Goal: Task Accomplishment & Management: Manage account settings

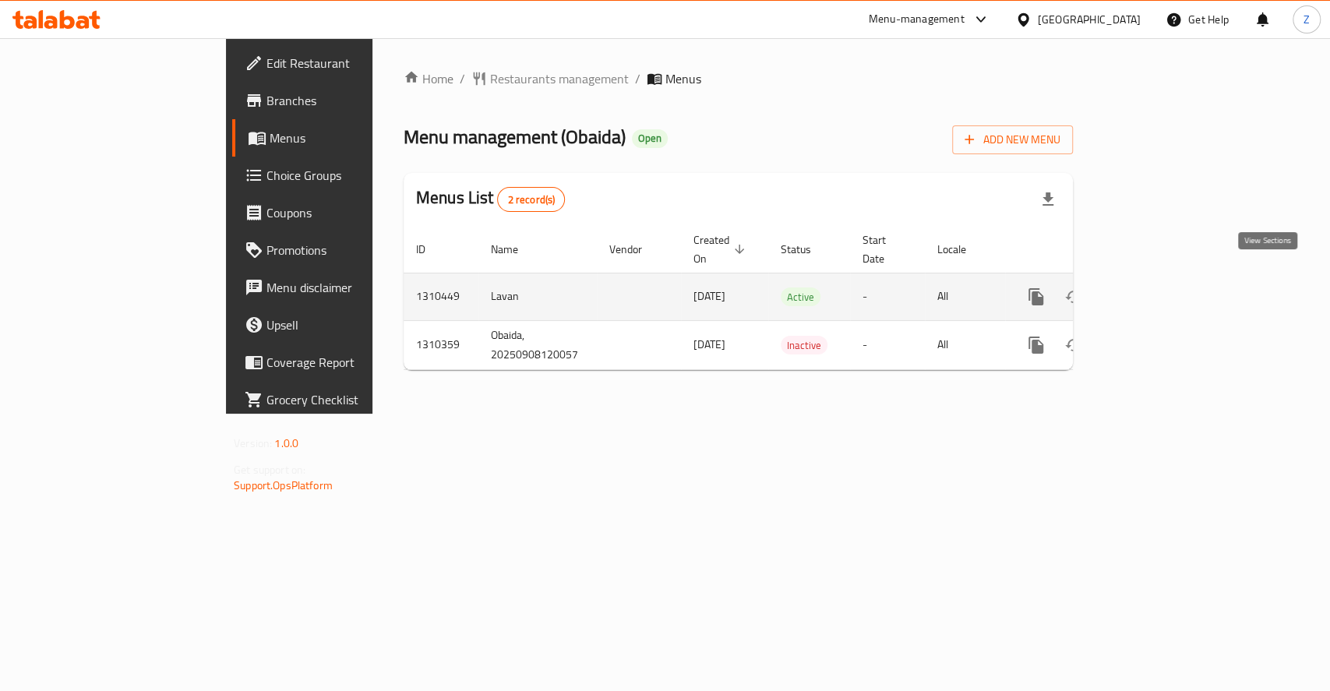
click at [1158, 288] on icon "enhanced table" at bounding box center [1148, 297] width 19 height 19
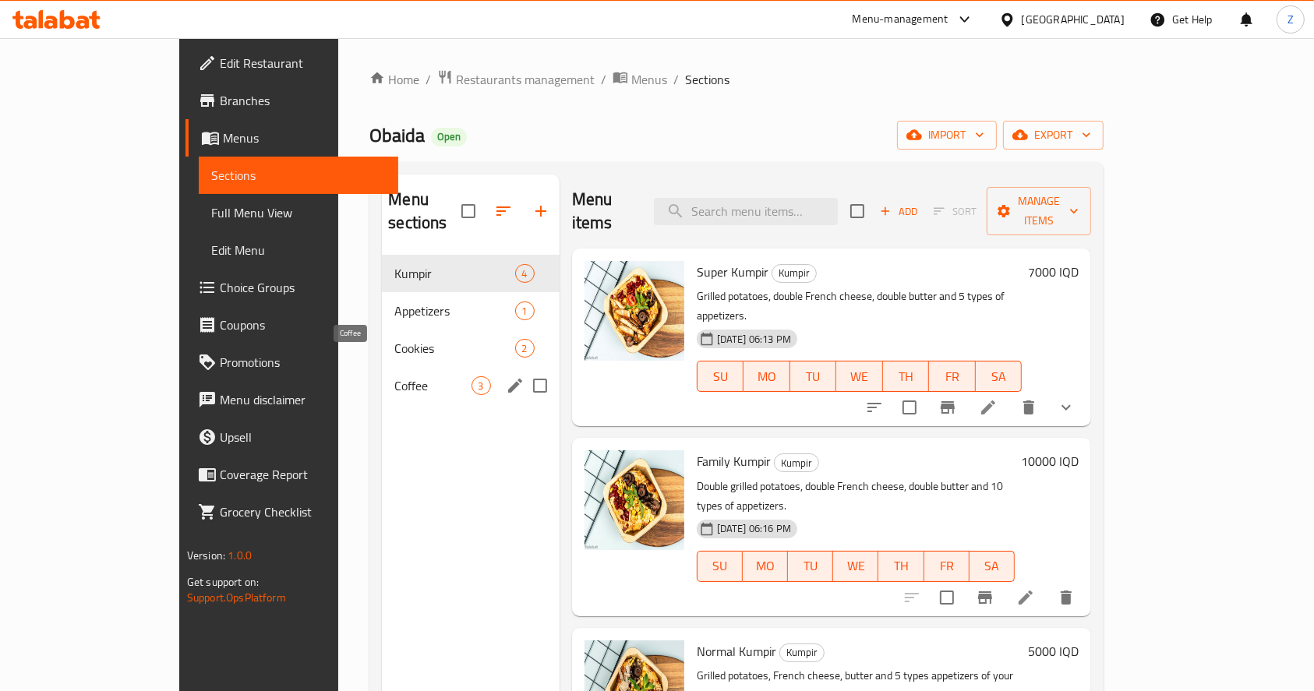
click at [394, 376] on span "Coffee" at bounding box center [432, 385] width 76 height 19
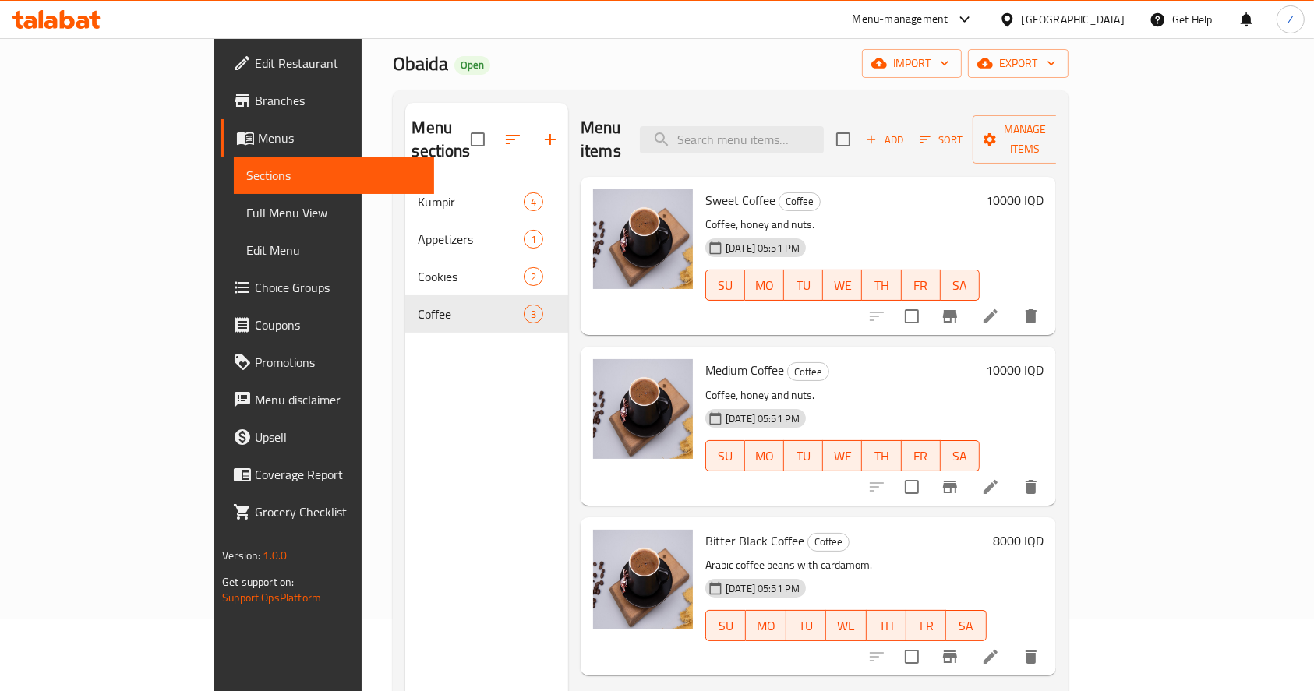
scroll to position [104, 0]
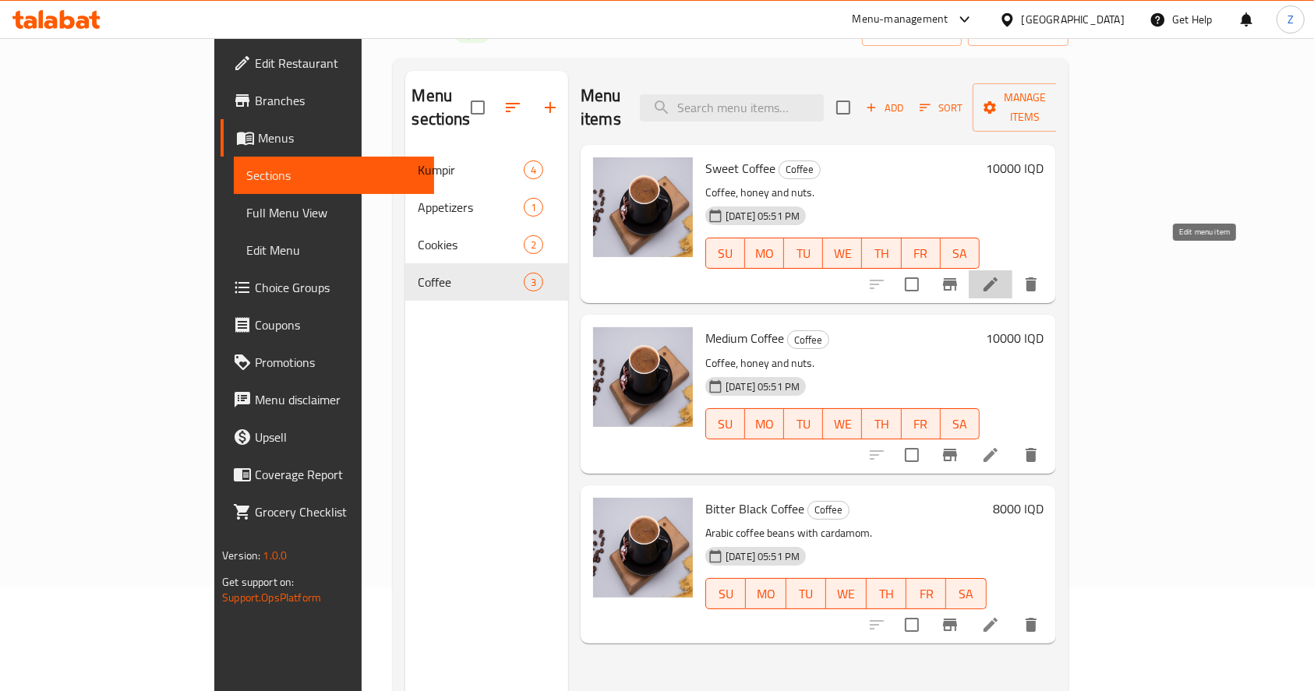
click at [997, 277] on icon at bounding box center [990, 284] width 14 height 14
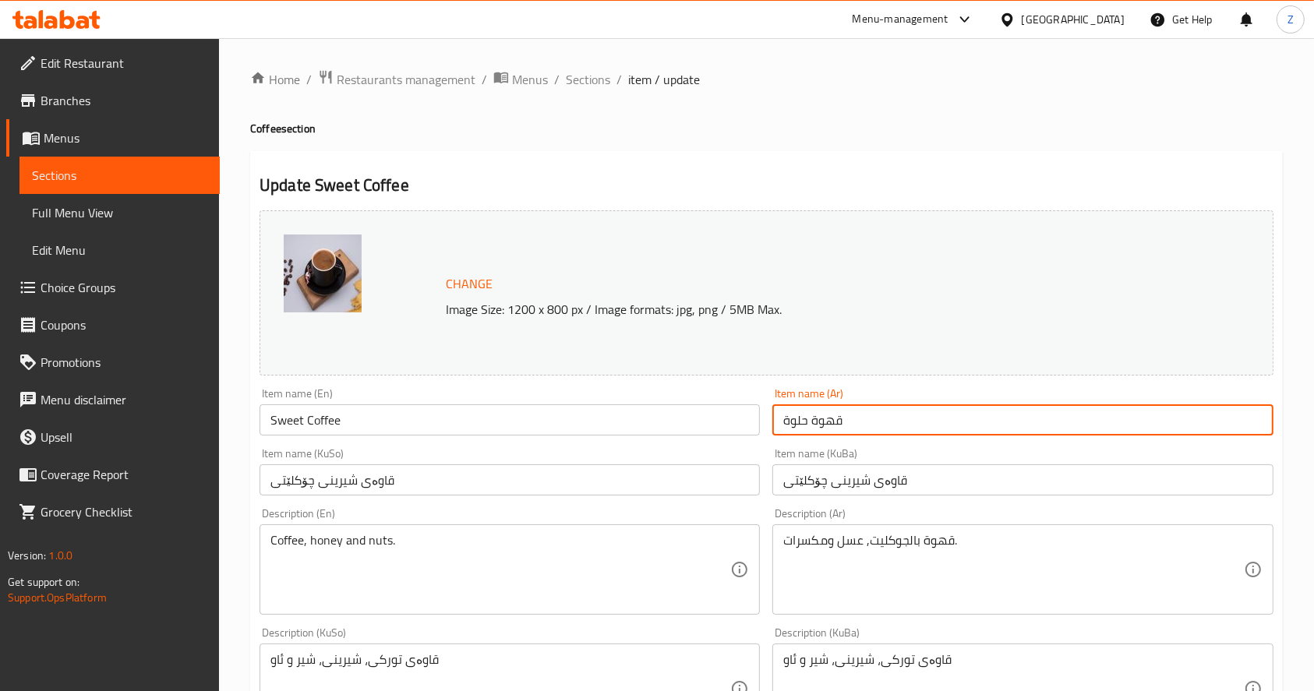
click at [783, 418] on input "قهوة حلوة" at bounding box center [1022, 419] width 500 height 31
click at [869, 417] on input "قهوة حلوة" at bounding box center [1022, 419] width 500 height 31
click at [871, 420] on input "قهوة حلوة جكليتية بطل 500 مل" at bounding box center [1022, 419] width 500 height 31
click at [847, 425] on input "قهوة حلوة بطل 500 مل" at bounding box center [1022, 419] width 500 height 31
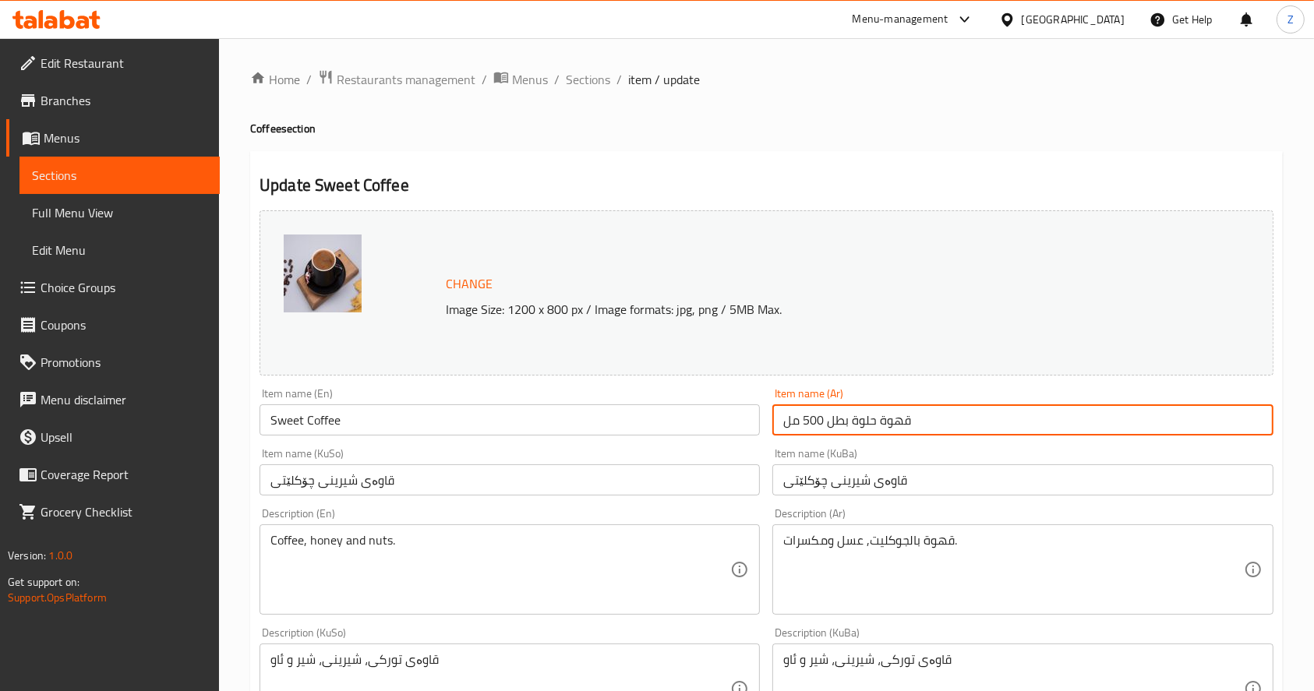
click at [847, 425] on input "قهوة حلوة بطل 500 مل" at bounding box center [1022, 419] width 500 height 31
click at [944, 425] on input "قهوة حلوة بطل 500 مل" at bounding box center [1022, 419] width 500 height 31
click at [952, 427] on input "قهوة حلوة بطل 500 مل" at bounding box center [1022, 419] width 500 height 31
click at [953, 427] on input "قهوة حلوة بطل 500 مل" at bounding box center [1022, 419] width 500 height 31
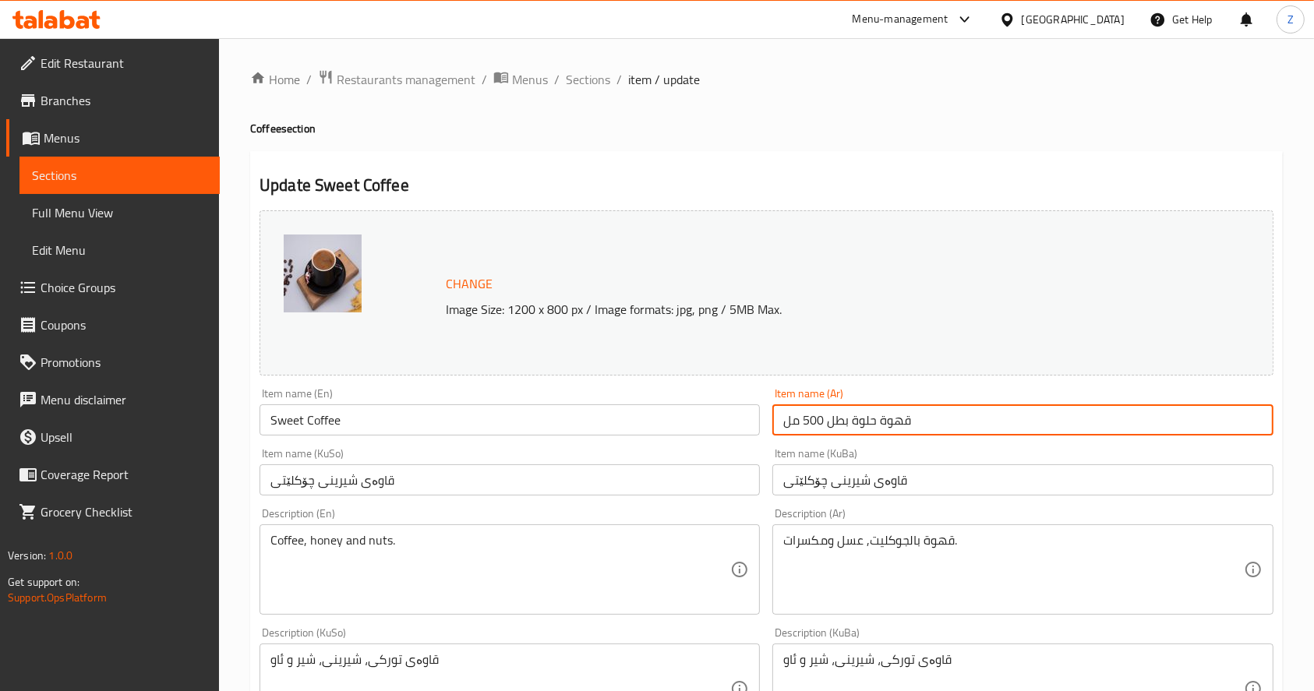
type input "قهوة حلوة بطل 500 مل"
click at [405, 421] on input "Sweet Coffee" at bounding box center [509, 419] width 500 height 31
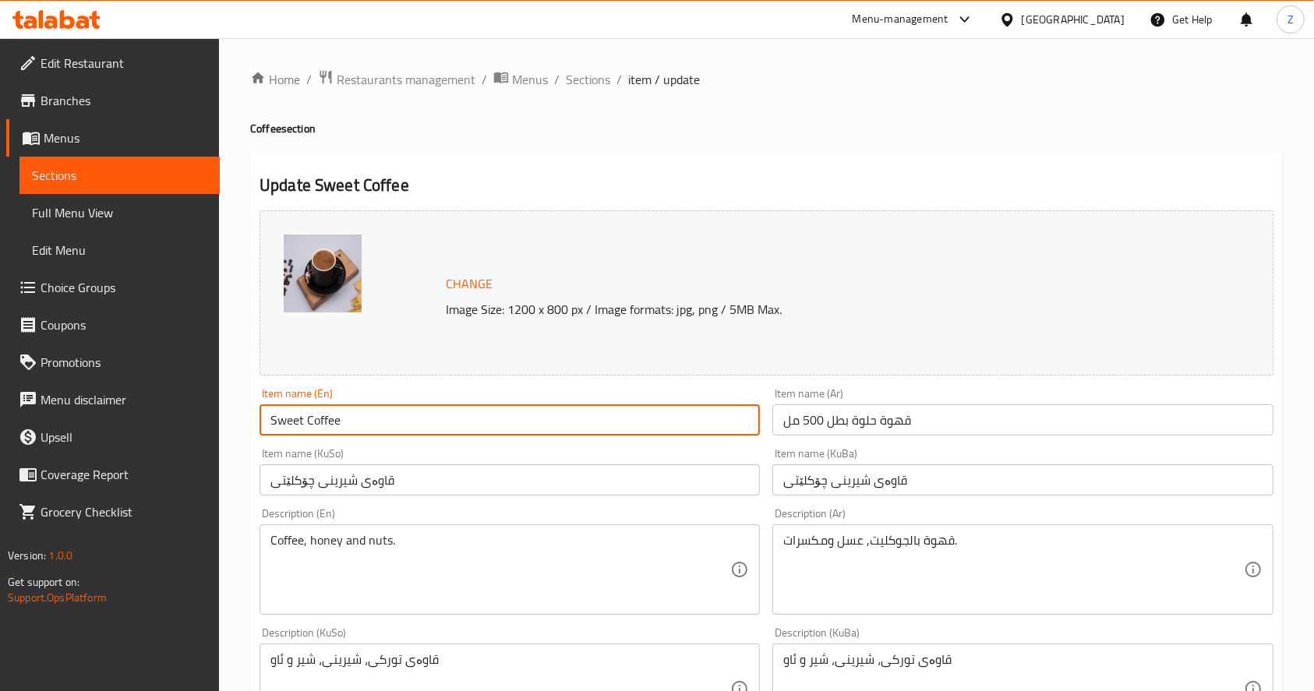
click at [405, 421] on input "Sweet Coffee" at bounding box center [509, 419] width 500 height 31
paste input "500ml Bottle"
click at [365, 421] on input "Sweet Coffee 500ml Bottle" at bounding box center [509, 419] width 500 height 31
click at [428, 417] on input "Sweet Coffee 500 ml Bottle" at bounding box center [509, 419] width 500 height 31
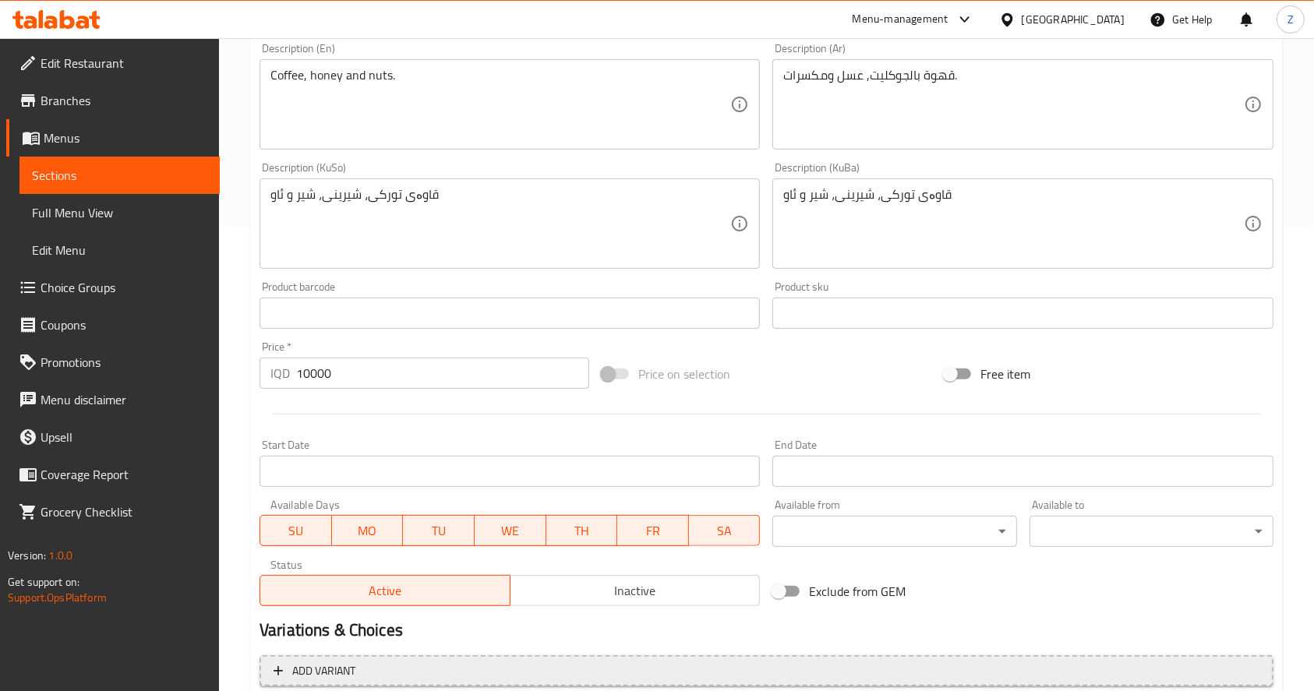
scroll to position [611, 0]
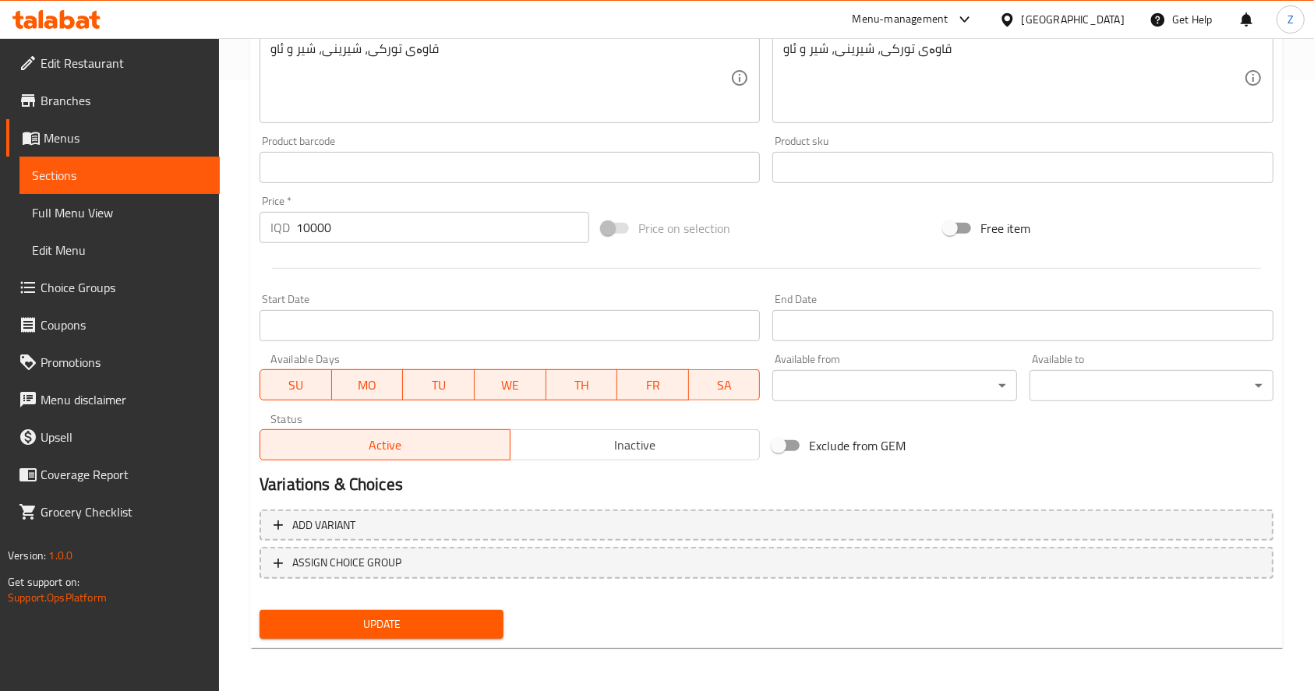
type input "Sweet Coffee 500 ml Bottle"
drag, startPoint x: 387, startPoint y: 609, endPoint x: 398, endPoint y: 554, distance: 56.5
click at [386, 610] on button "Update" at bounding box center [381, 624] width 244 height 29
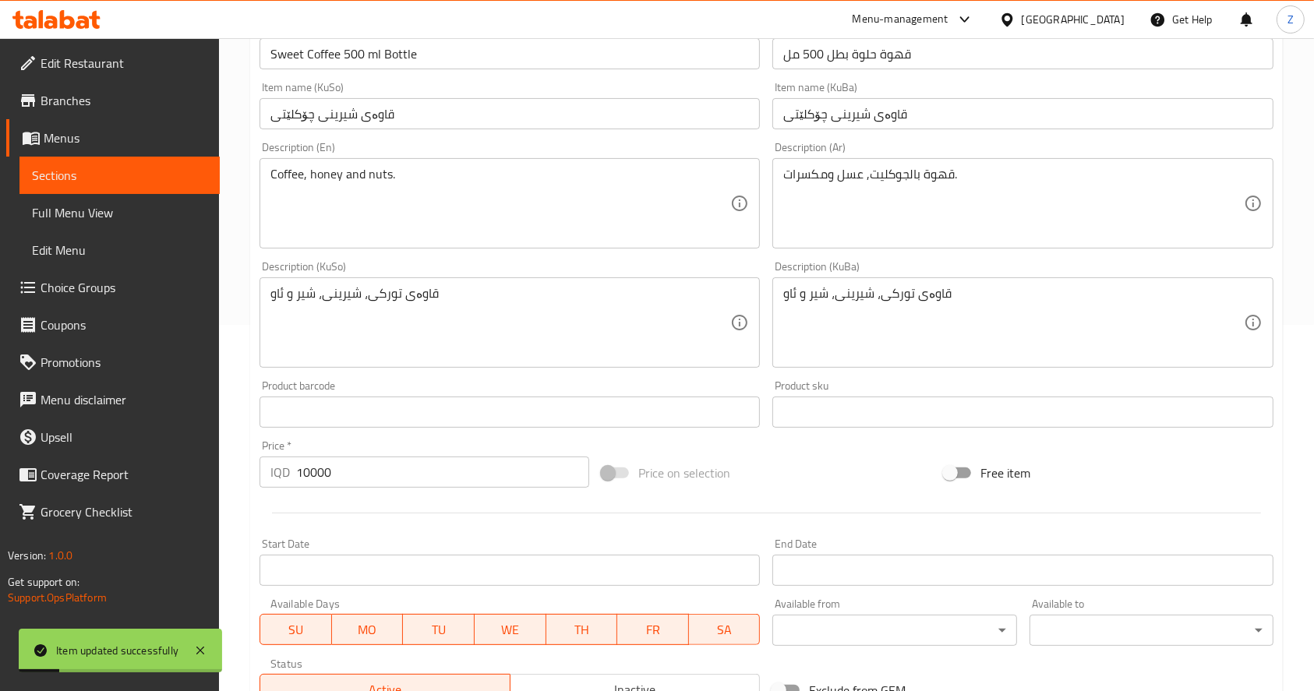
scroll to position [0, 0]
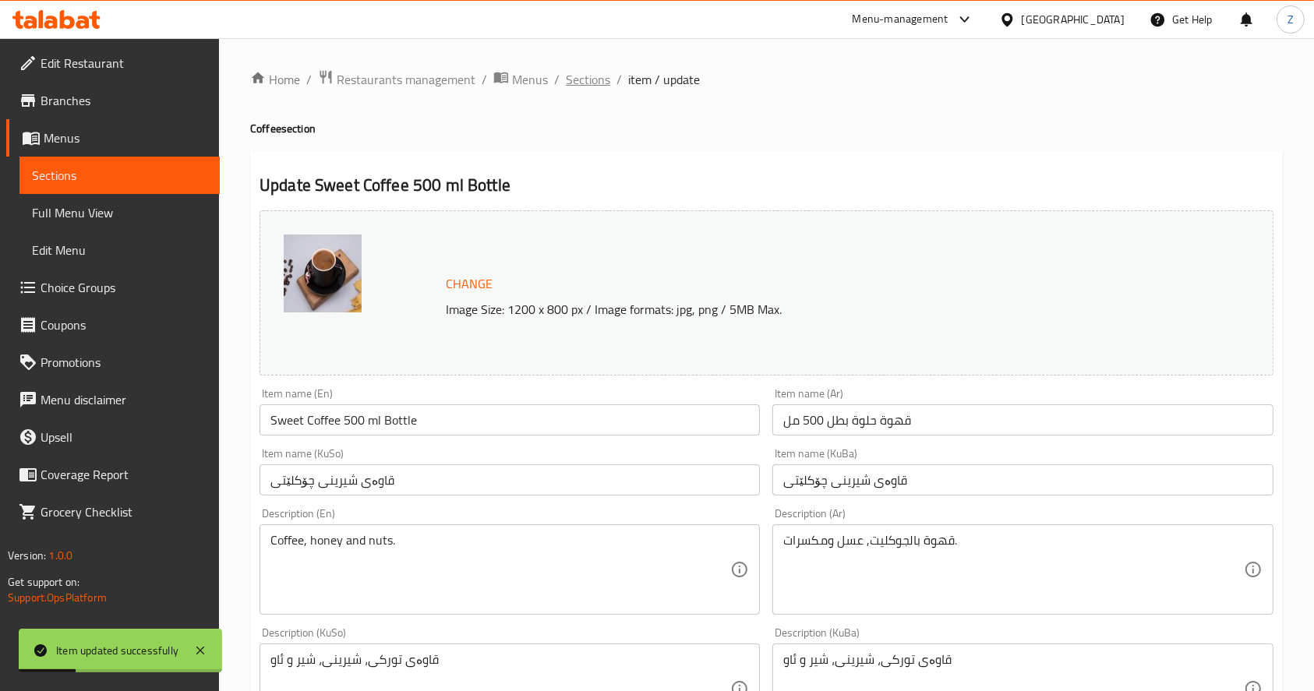
click at [594, 88] on span "Sections" at bounding box center [588, 79] width 44 height 19
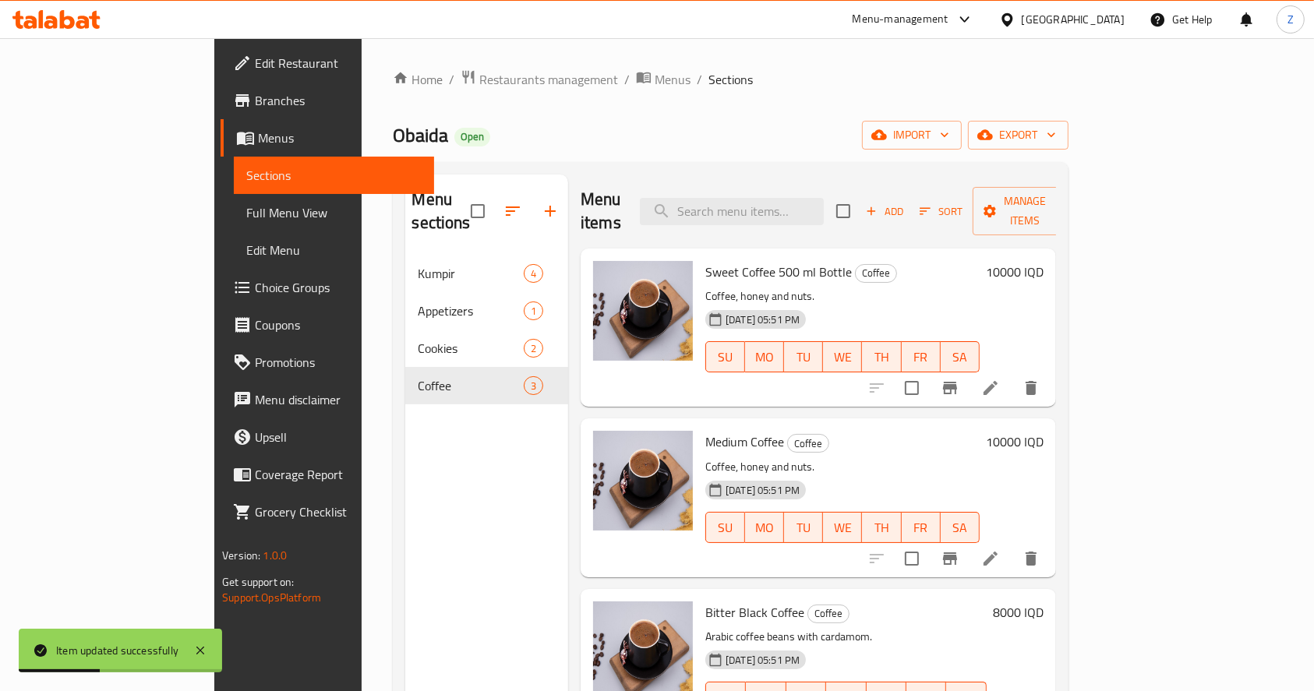
click at [997, 552] on icon at bounding box center [990, 559] width 14 height 14
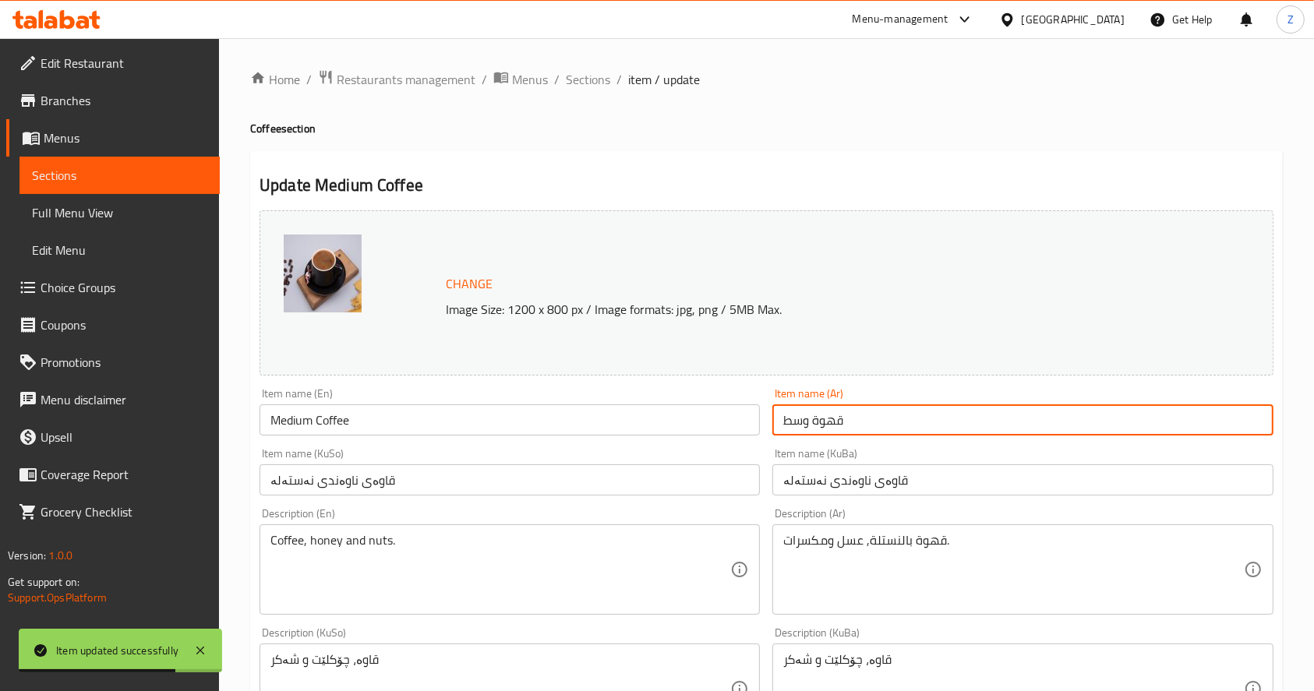
click at [907, 428] on input "قهوة وسط" at bounding box center [1022, 419] width 500 height 31
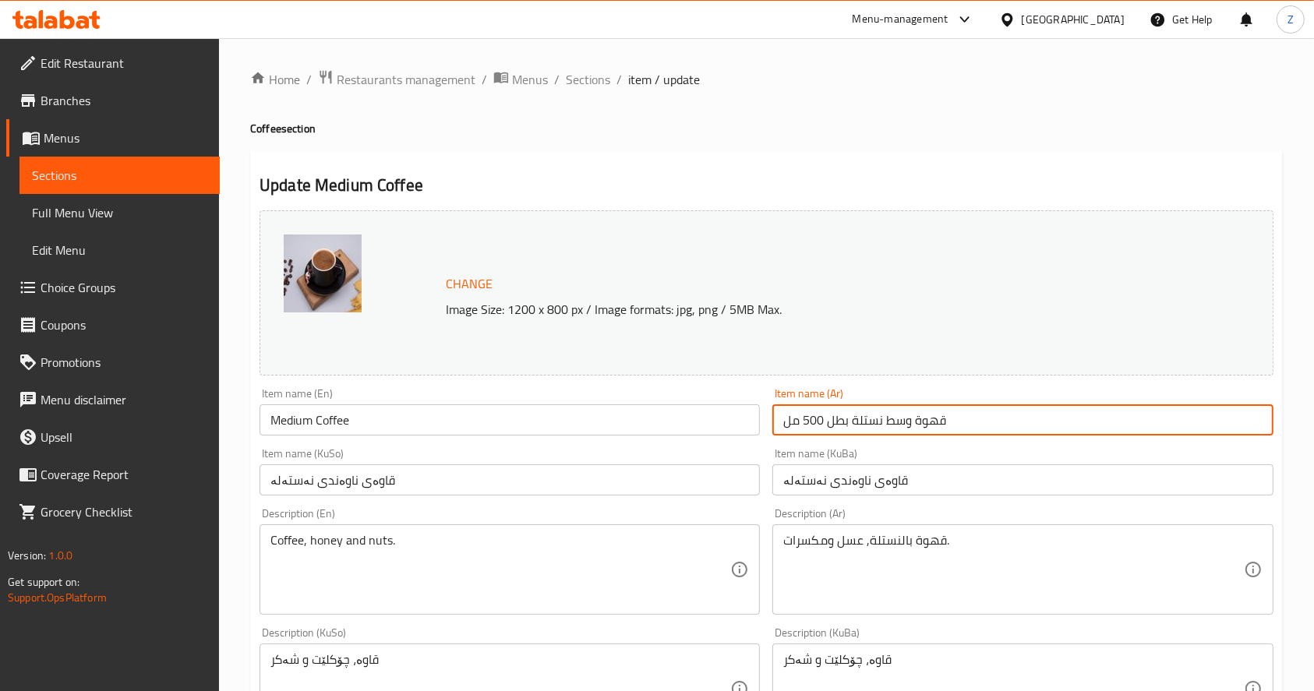
click at [863, 425] on input "قهوة وسط نستلة بطل 500 مل" at bounding box center [1022, 419] width 500 height 31
type input "قهوة وسط بطل 500 مل"
click at [510, 424] on input "Medium Coffee" at bounding box center [509, 419] width 500 height 31
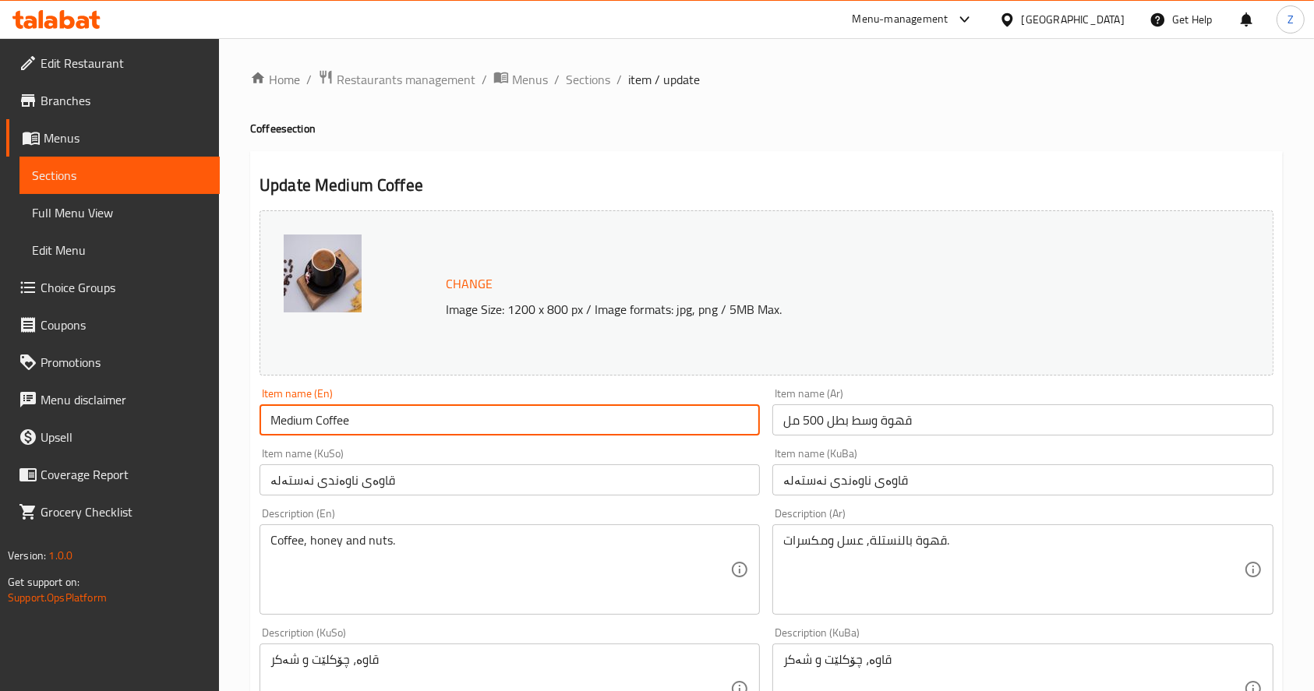
click at [510, 424] on input "Medium Coffee" at bounding box center [509, 419] width 500 height 31
paste input "500ml bottle of c"
click at [355, 425] on input "500ml bottle of coffee" at bounding box center [509, 419] width 500 height 31
click at [312, 422] on input "500ml bottle of Sweet Coffee" at bounding box center [509, 419] width 500 height 31
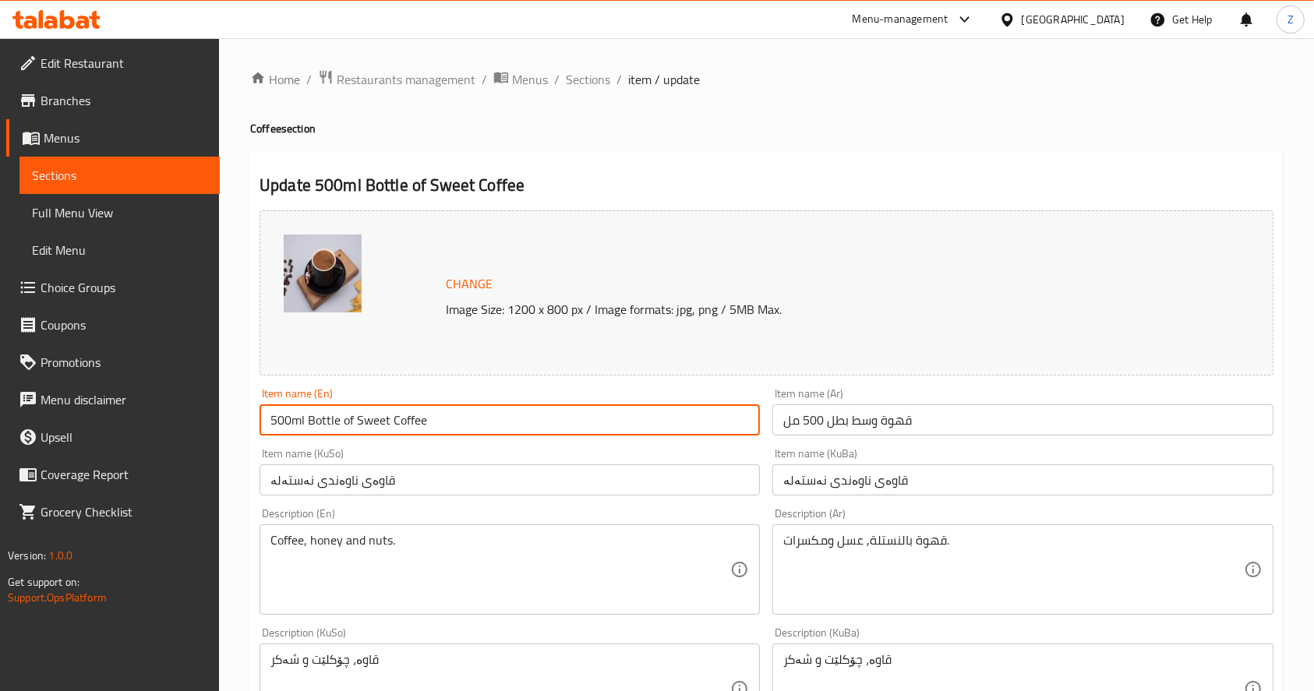
drag, startPoint x: 358, startPoint y: 425, endPoint x: 303, endPoint y: 422, distance: 55.4
click at [303, 422] on input "500ml Bottle of Sweet Coffee" at bounding box center [509, 419] width 500 height 31
click at [430, 422] on input "500mlXSweet Coffee" at bounding box center [509, 419] width 500 height 31
click at [410, 418] on input "500mlXSweet Coffee V" at bounding box center [509, 419] width 500 height 31
drag, startPoint x: 402, startPoint y: 419, endPoint x: 376, endPoint y: 415, distance: 26.0
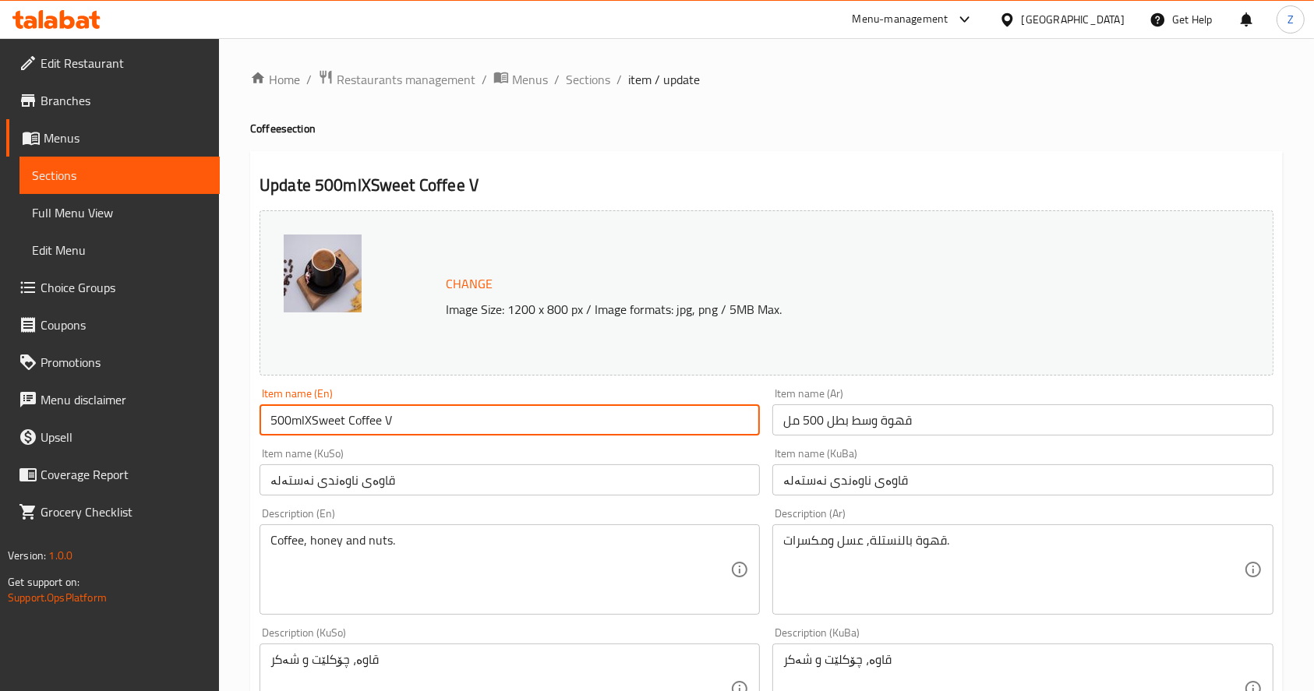
click at [376, 415] on input "500mlXSweet Coffee V" at bounding box center [509, 419] width 500 height 31
paste input "500ml bottle of coffee"
drag, startPoint x: 380, startPoint y: 417, endPoint x: 602, endPoint y: 422, distance: 222.1
click at [602, 422] on input "500mlXSweet Coffee 500ml bottle of coffee" at bounding box center [509, 419] width 500 height 31
click at [536, 424] on input "500mlXSweet Coffee 500ml bottle of coffee" at bounding box center [509, 419] width 500 height 31
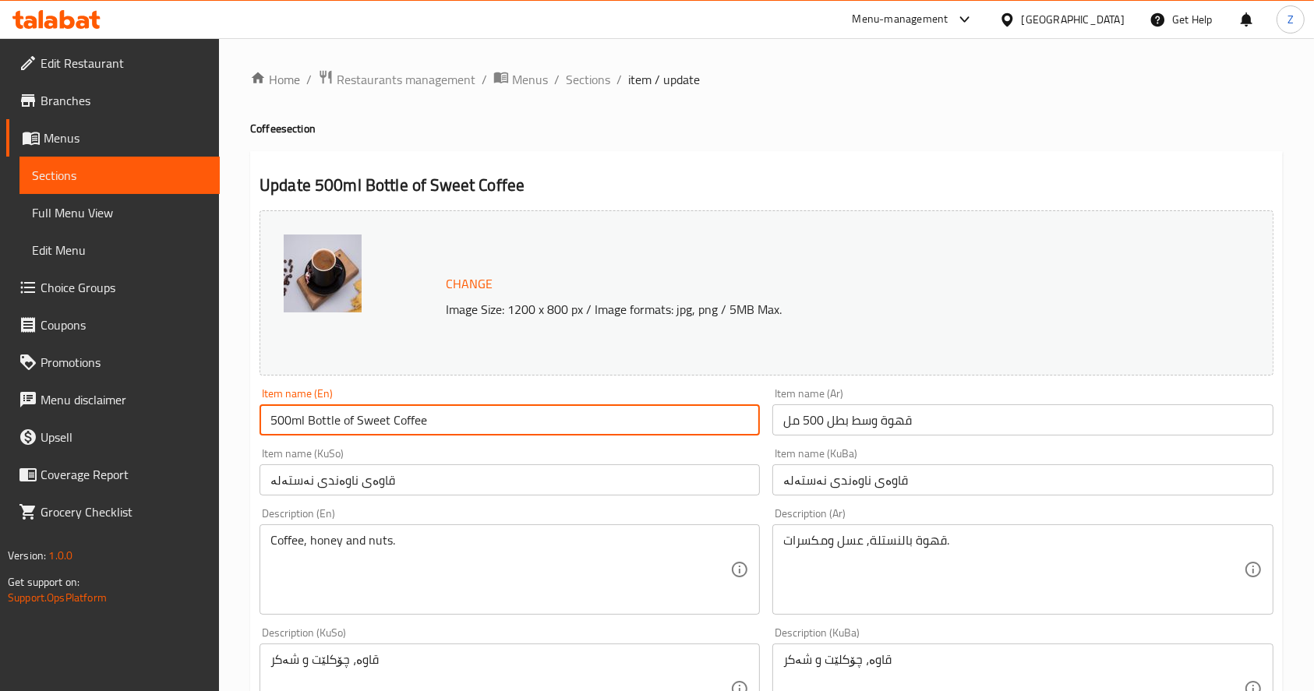
click at [341, 416] on input "500ml Bottle of Sweet Coffee" at bounding box center [509, 419] width 500 height 31
click at [328, 421] on input "500ml Bottle of Sweet Coffee" at bounding box center [509, 419] width 500 height 31
click at [423, 419] on input "500ml of Sweet Coffee" at bounding box center [509, 419] width 500 height 31
paste input "Bottle"
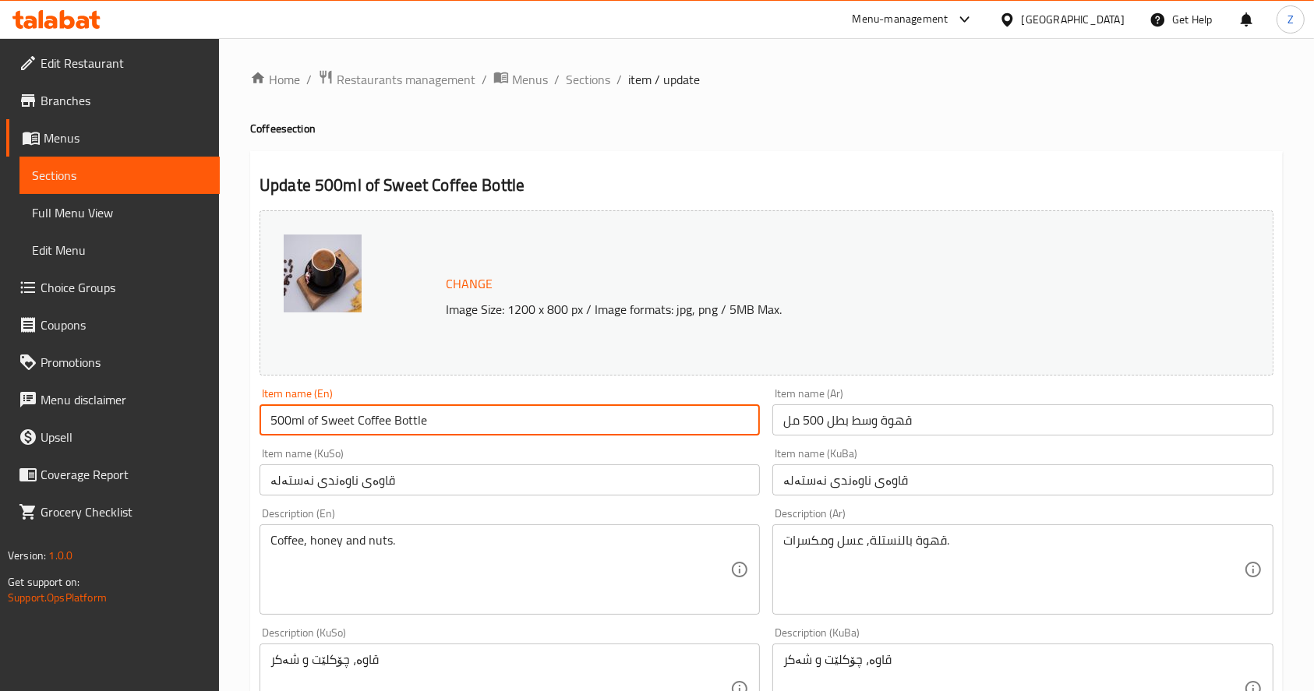
click at [318, 423] on input "500ml of Sweet Coffee Bottle" at bounding box center [509, 419] width 500 height 31
click at [335, 415] on input "500ml Sweet Coffee Bottle" at bounding box center [509, 419] width 500 height 31
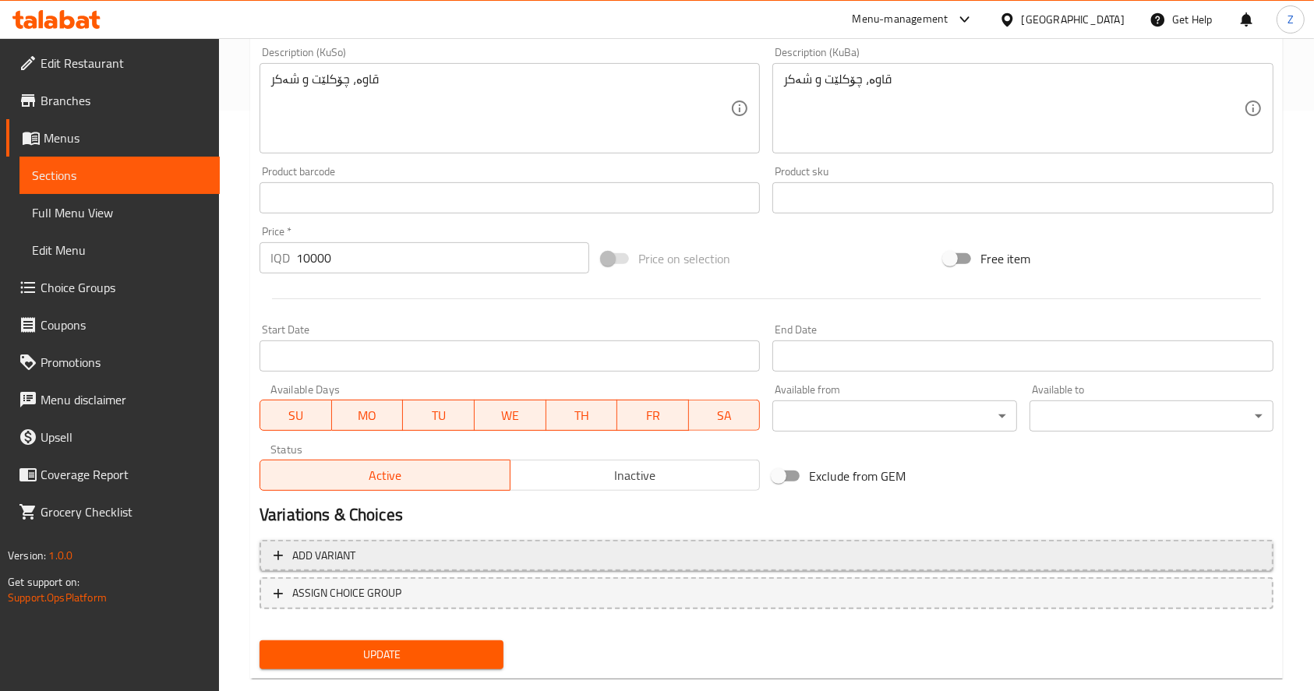
scroll to position [611, 0]
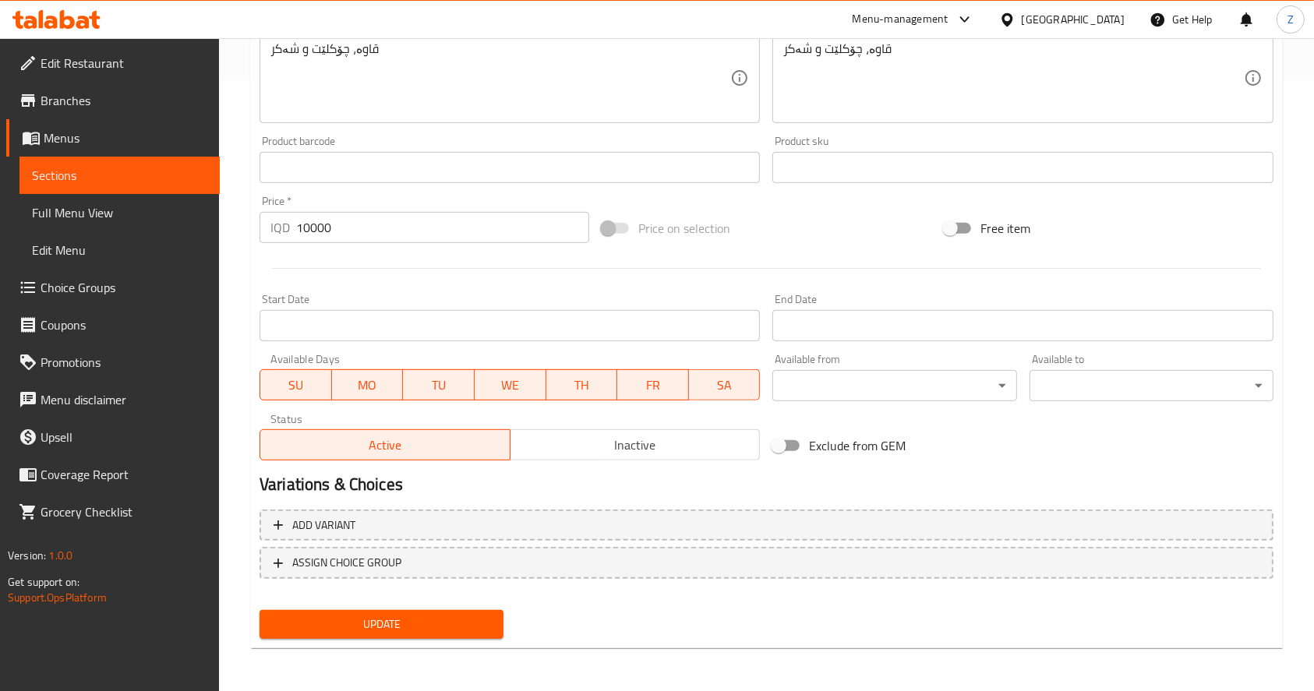
type input "500ml Medium Coffee Bottle"
click at [383, 630] on span "Update" at bounding box center [381, 624] width 219 height 19
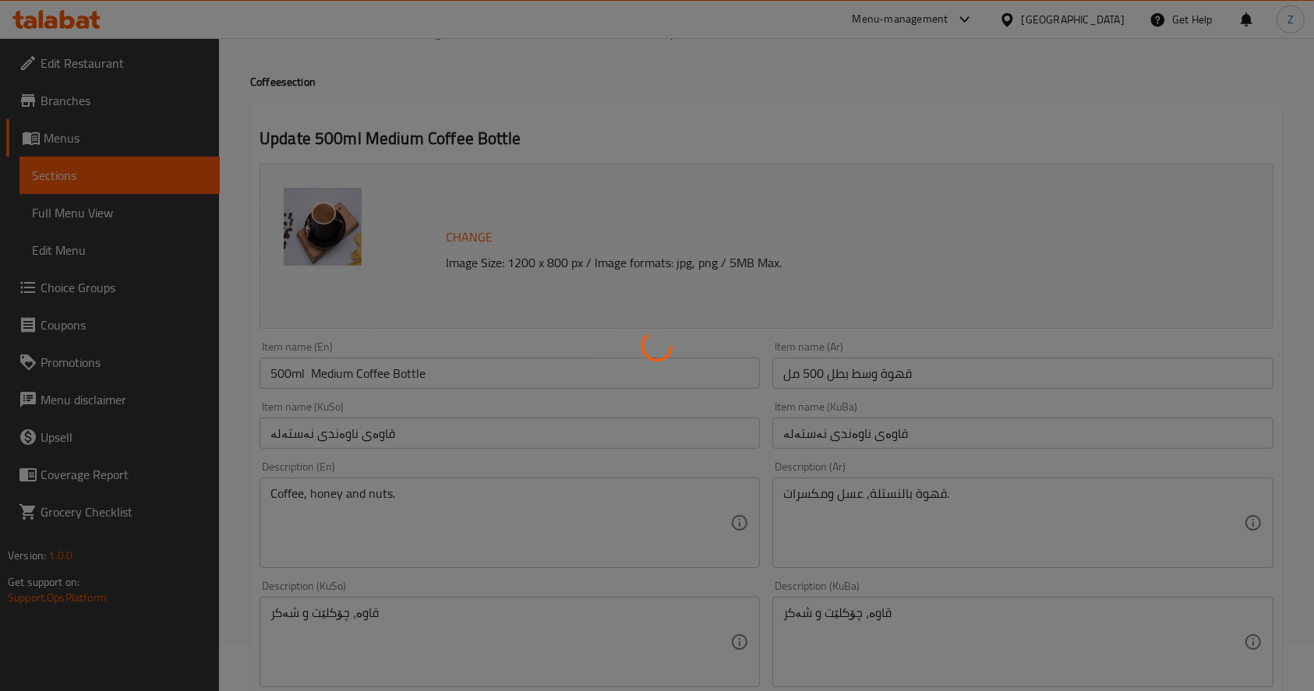
scroll to position [0, 0]
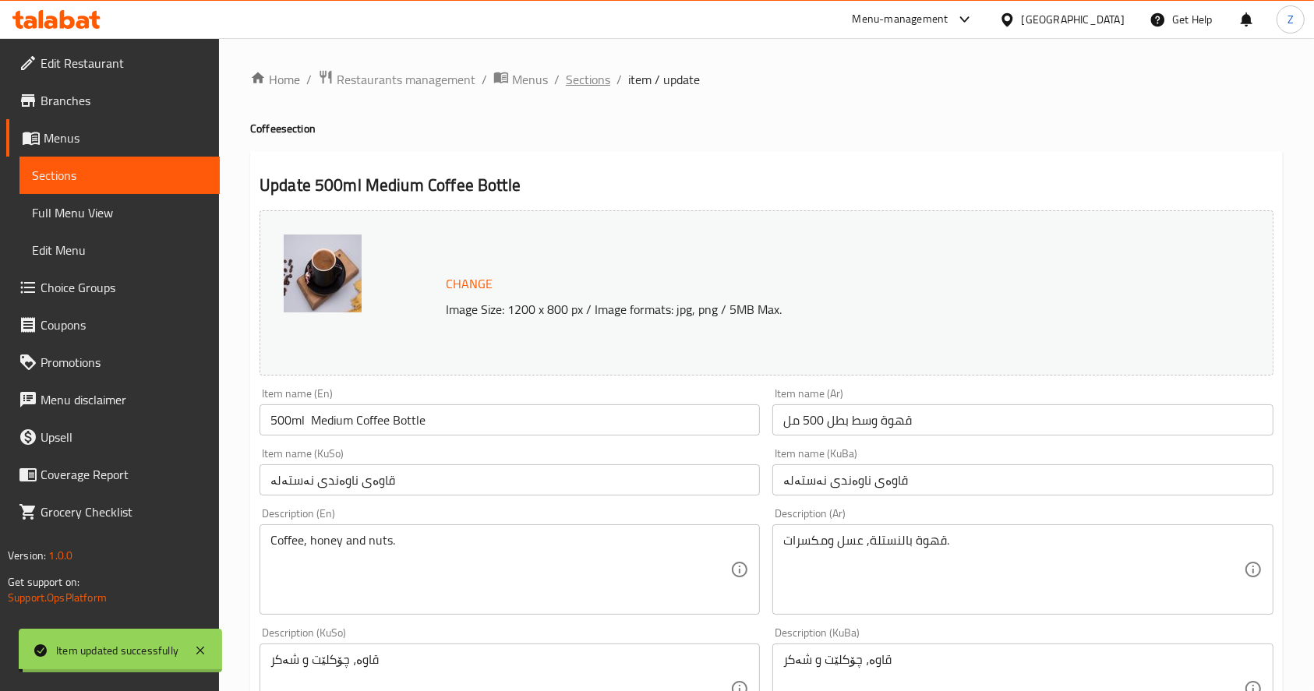
click at [584, 81] on span "Sections" at bounding box center [588, 79] width 44 height 19
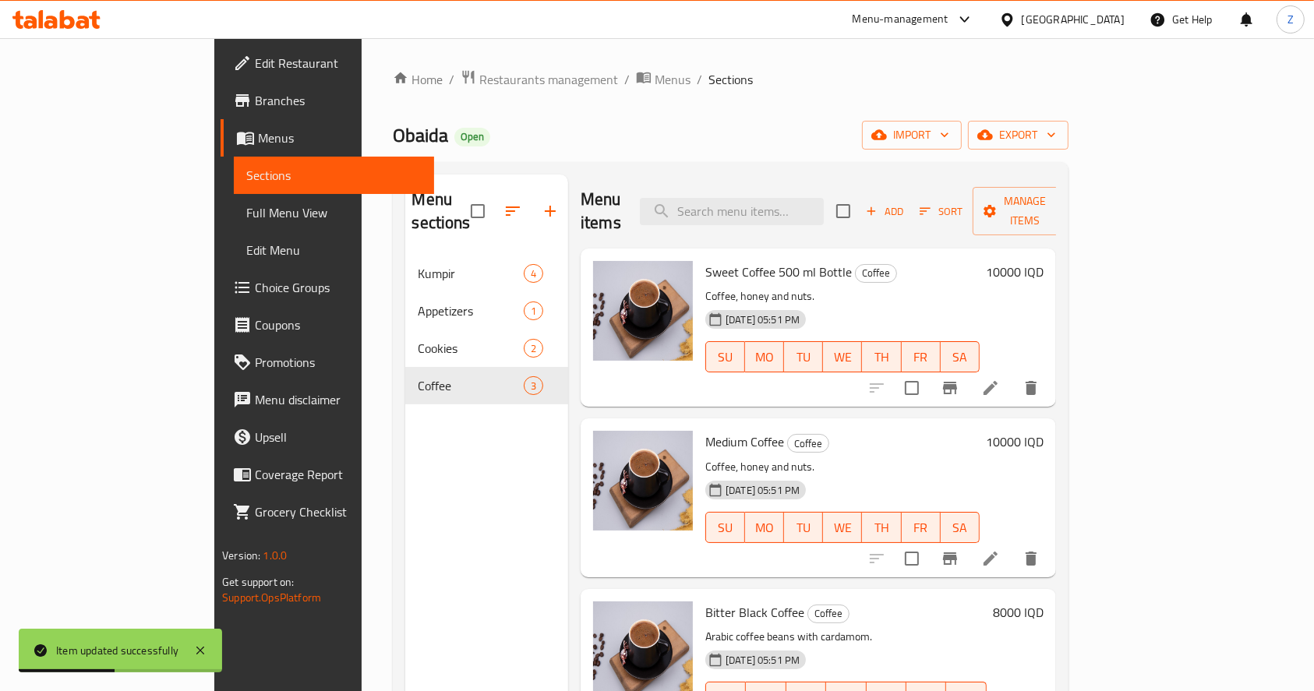
click at [705, 430] on span "Medium Coffee" at bounding box center [744, 441] width 79 height 23
click at [718, 430] on span "Medium Coffee" at bounding box center [744, 441] width 79 height 23
click at [986, 475] on div "[DATE] 05:51 PM SU MO TU WE TH FR SA" at bounding box center [842, 517] width 287 height 84
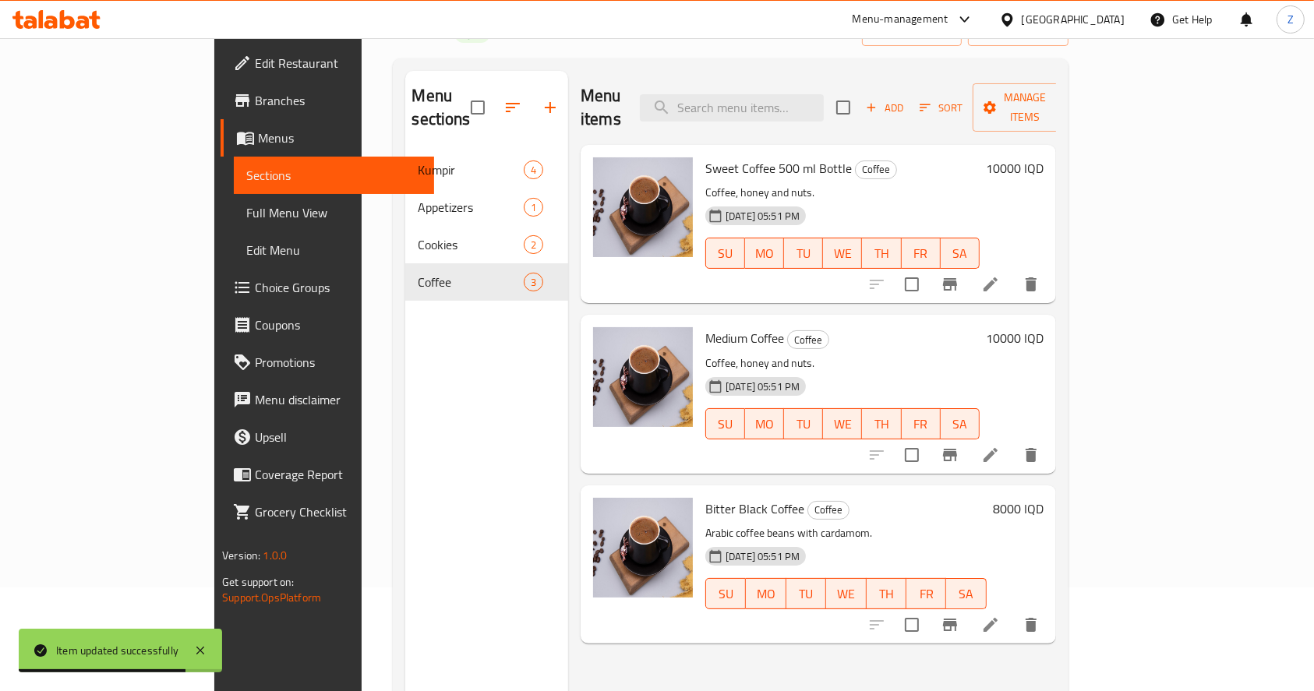
click at [1000, 616] on icon at bounding box center [990, 625] width 19 height 19
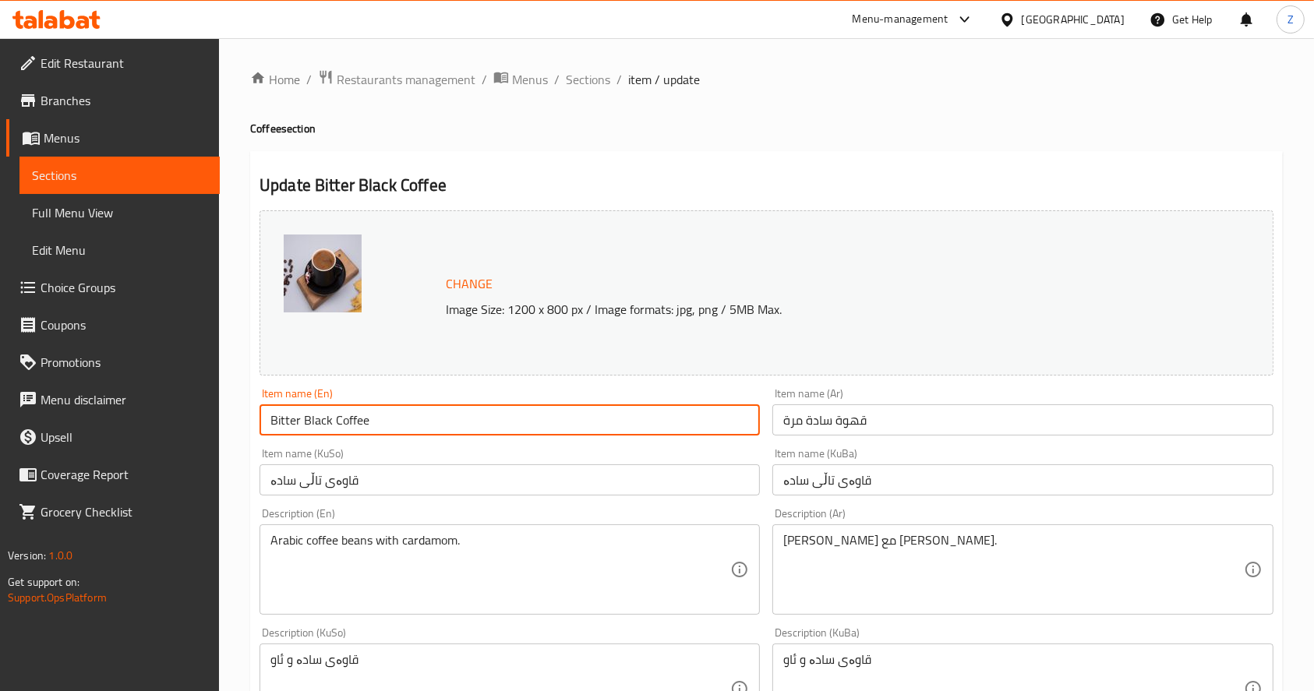
drag, startPoint x: 402, startPoint y: 426, endPoint x: 231, endPoint y: 422, distance: 171.5
click at [231, 422] on div "Home / Restaurants management / Menus / Sections / item / update Coffee section…" at bounding box center [766, 670] width 1095 height 1265
paste input "coffee 500ml bottl"
click at [302, 418] on input "Bitter coffee 500ml bottle" at bounding box center [509, 419] width 500 height 31
click at [380, 421] on input "Bitter Coffee 500ml bottle" at bounding box center [509, 419] width 500 height 31
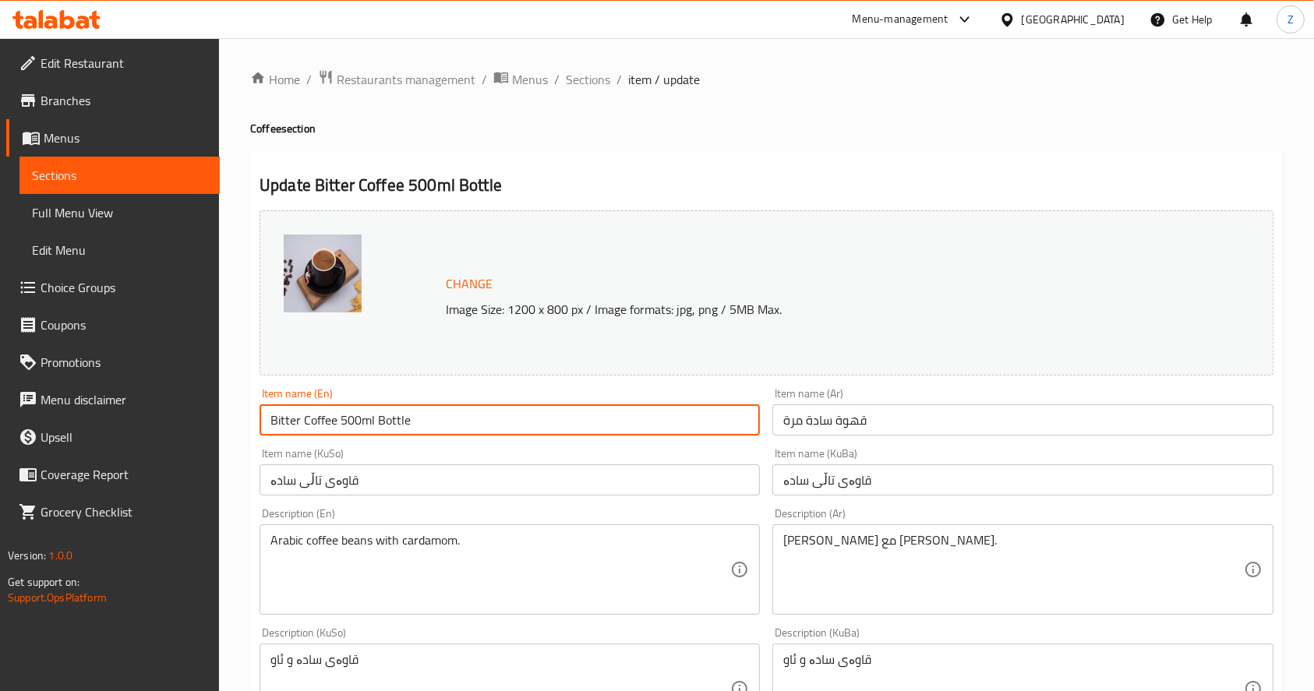
drag, startPoint x: 340, startPoint y: 423, endPoint x: 223, endPoint y: 422, distance: 116.9
click at [224, 422] on div "Home / Restaurants management / Menus / Sections / item / update Coffee section…" at bounding box center [766, 670] width 1095 height 1265
click at [409, 416] on input "500ml Bottle" at bounding box center [509, 419] width 500 height 31
paste input "Bitter Coffee"
click at [339, 422] on input "500ml BottleBitter Coffee" at bounding box center [509, 419] width 500 height 31
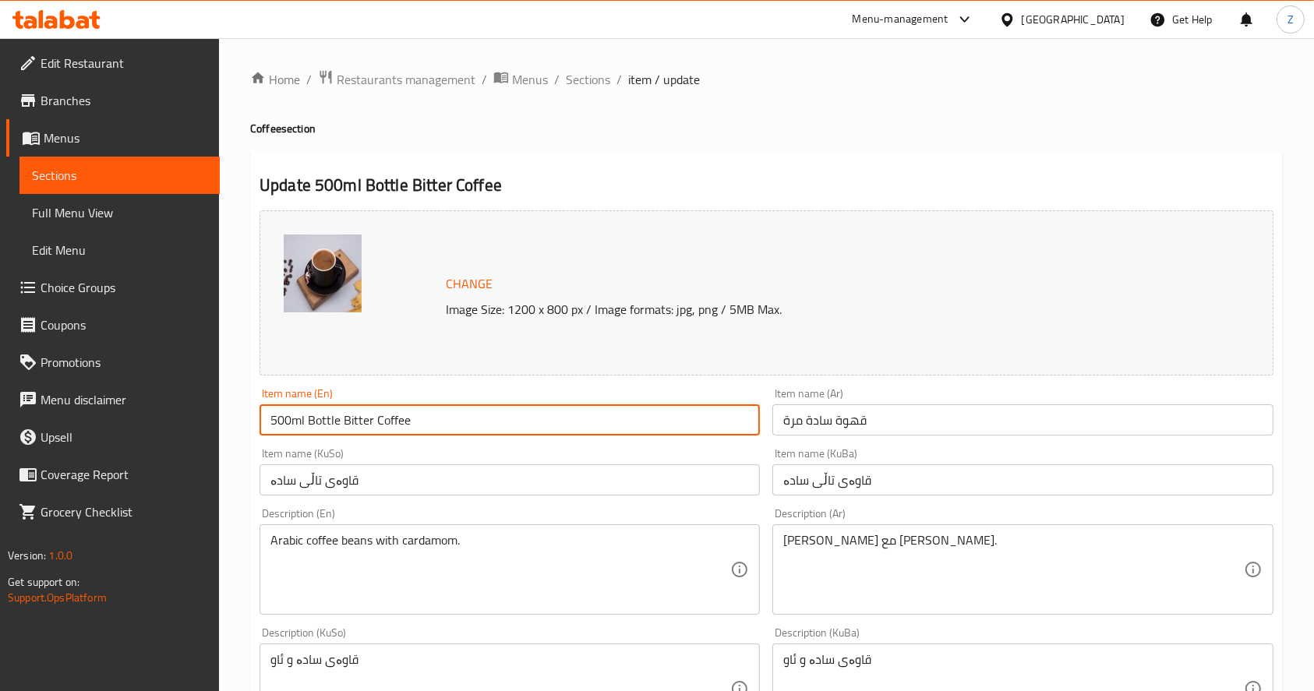
type input "500ml Bottle Bitter Coffee"
click at [873, 410] on input "قهوة سادة مرة" at bounding box center [1022, 419] width 500 height 31
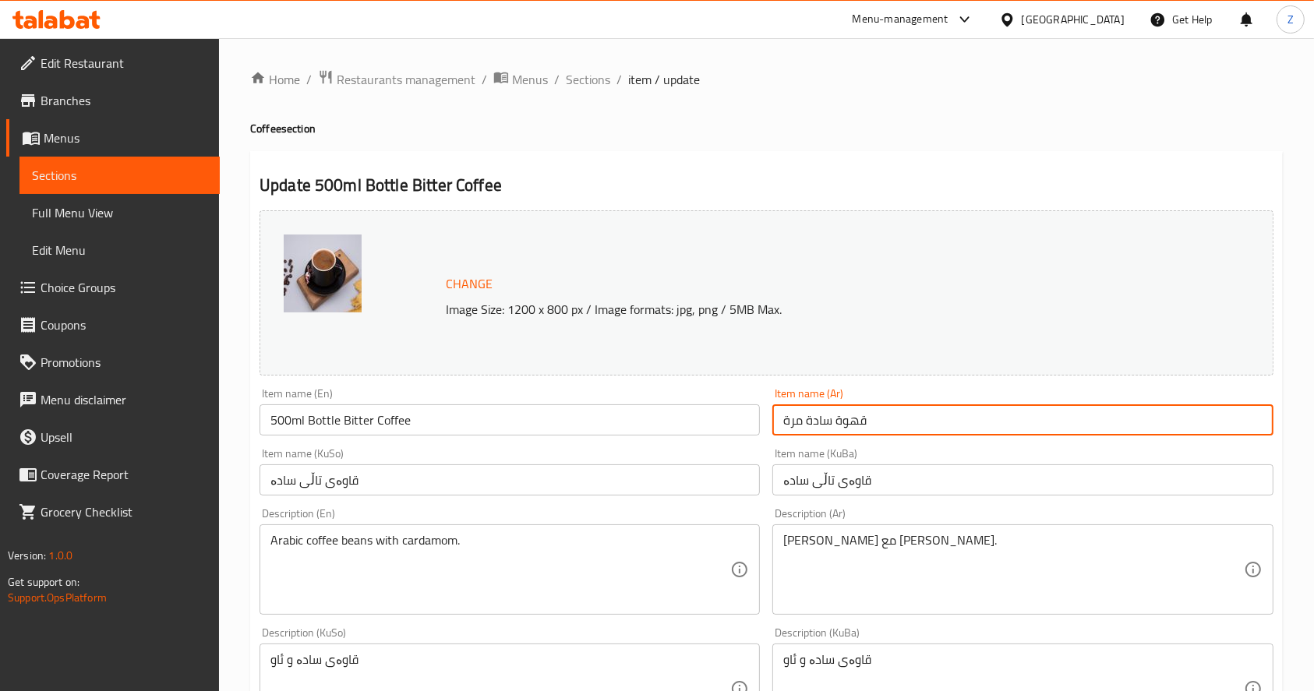
type input "قهوة سادة مرة بطل 500 مل"
click at [860, 422] on input "قهوة سادة مرة بطل 500 مل" at bounding box center [1022, 419] width 500 height 31
click at [574, 434] on input "500ml Bottle Bitter Coffee" at bounding box center [509, 419] width 500 height 31
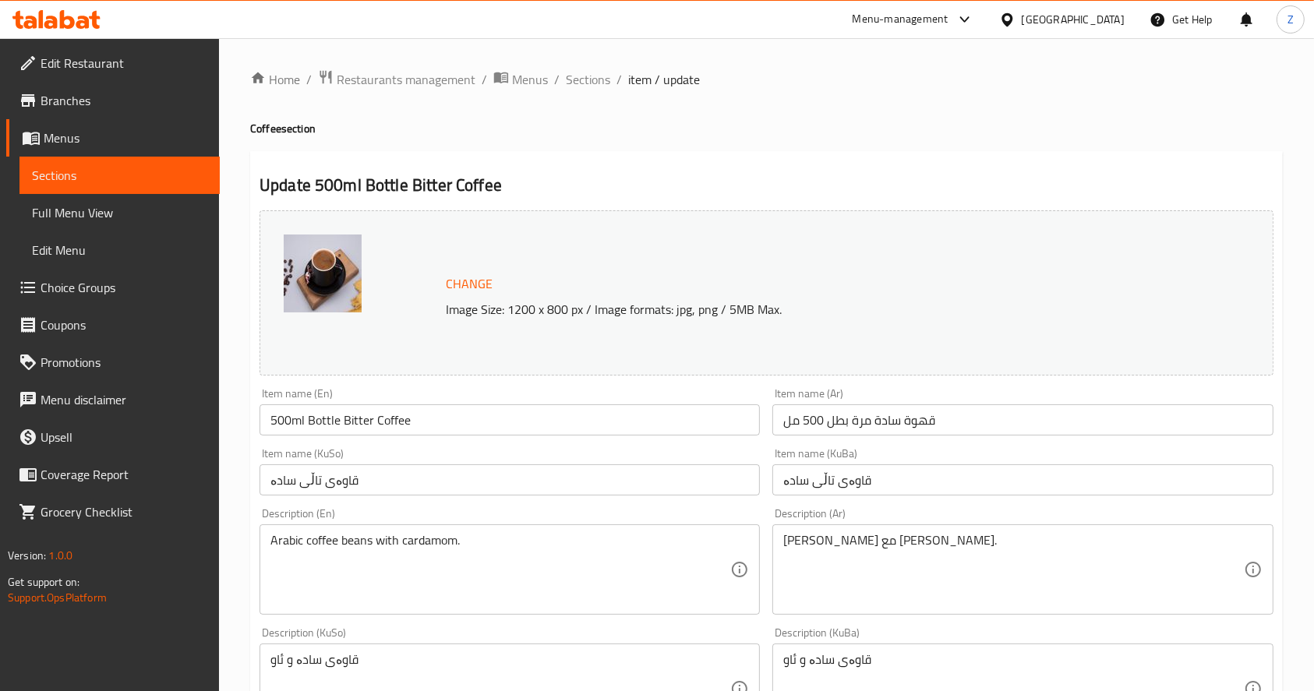
click at [477, 455] on div "Item name (KuSo) قاوەی تاڵی سادە Item name (KuSo)" at bounding box center [509, 472] width 500 height 48
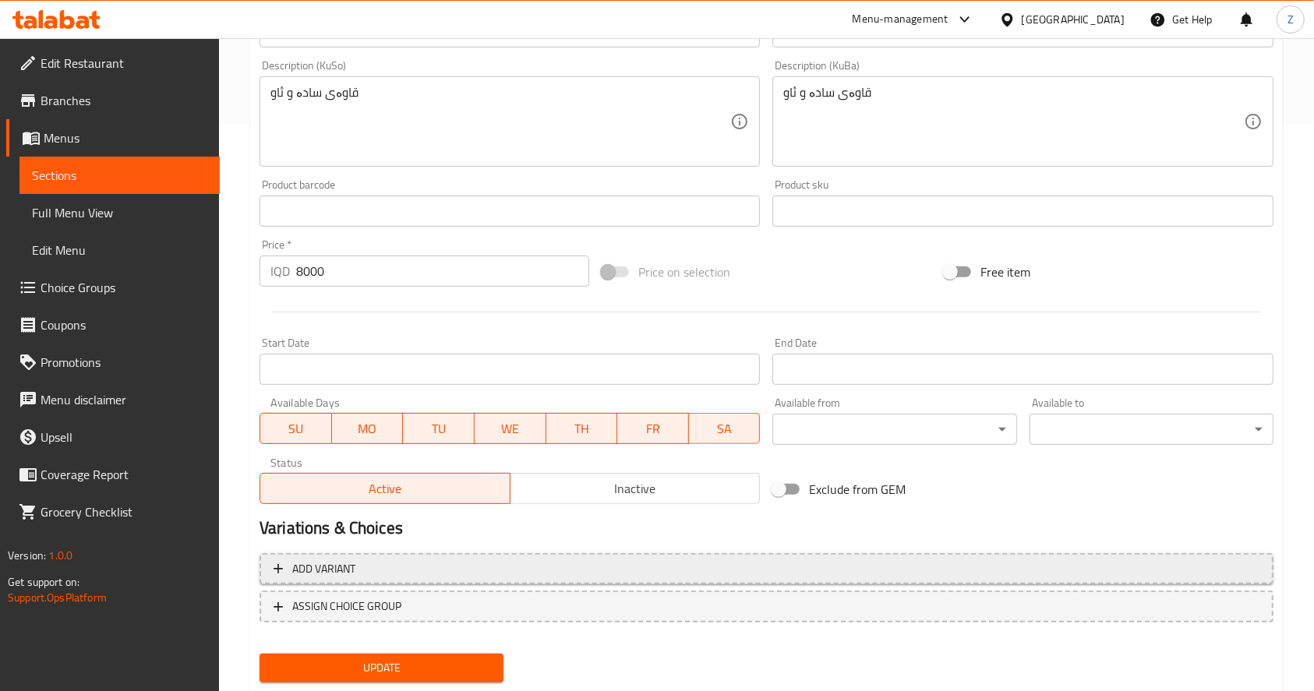
scroll to position [611, 0]
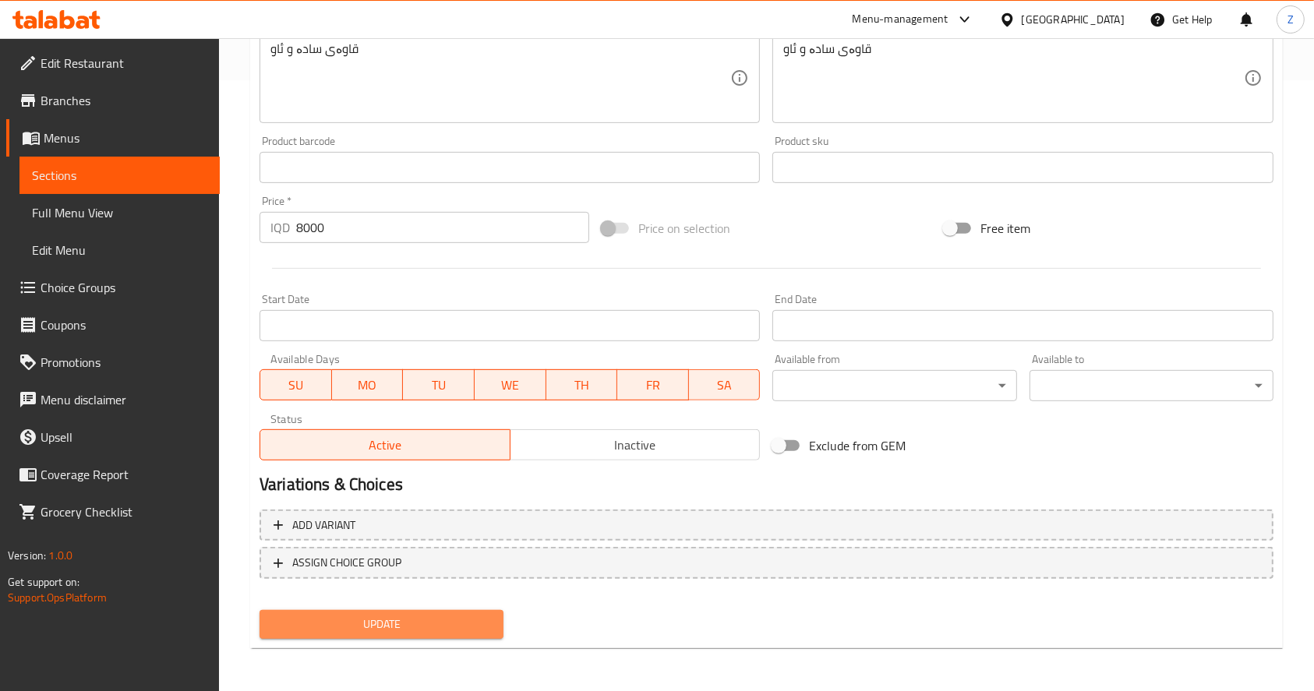
click at [418, 618] on span "Update" at bounding box center [381, 624] width 219 height 19
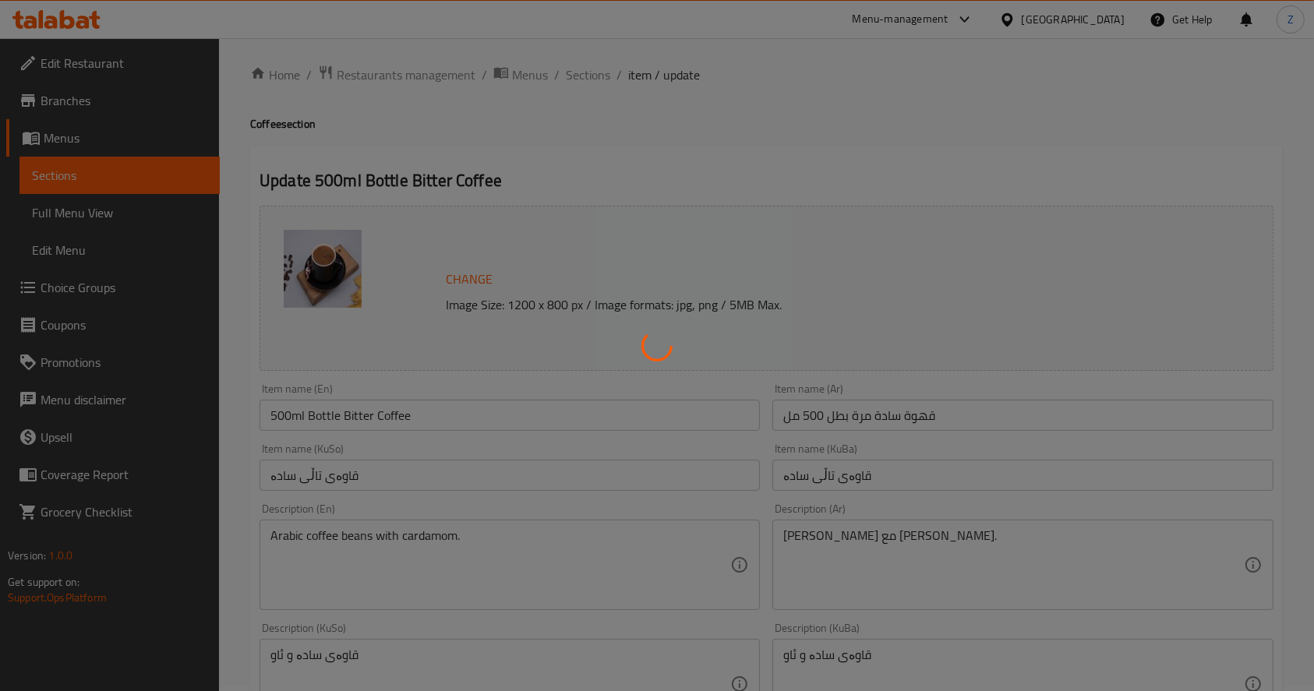
scroll to position [0, 0]
click at [595, 78] on div at bounding box center [657, 345] width 1314 height 691
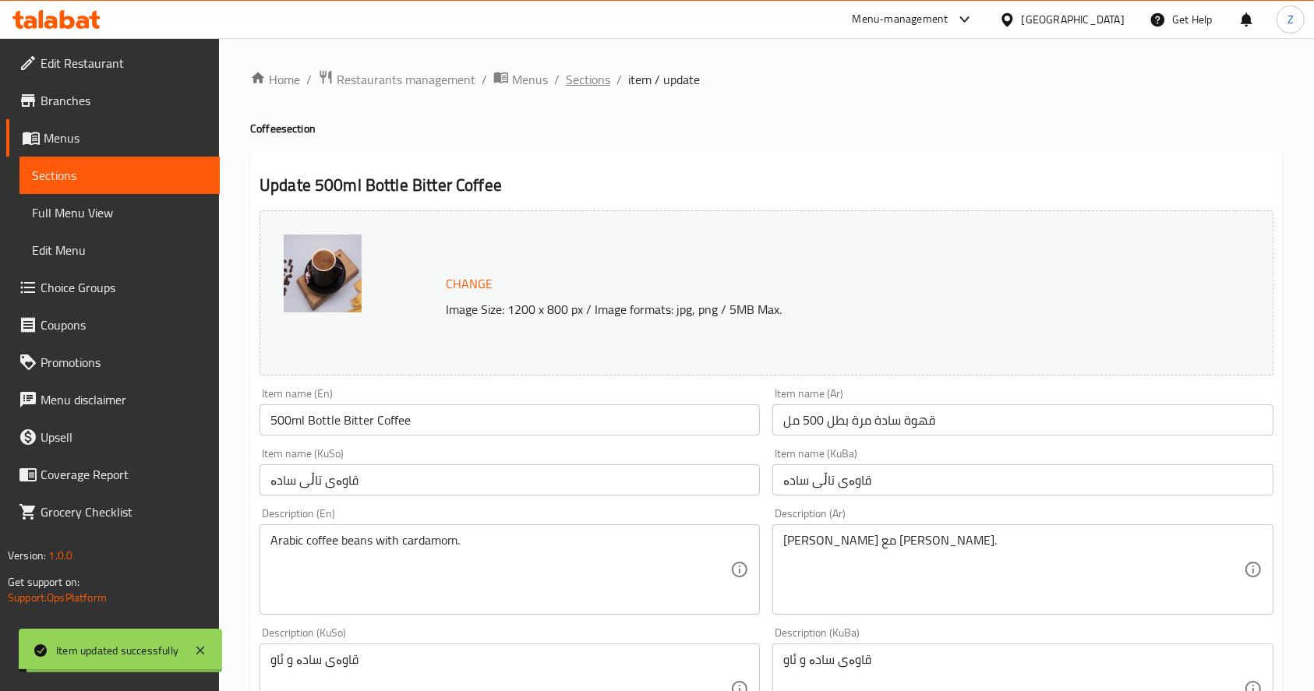
click at [595, 78] on span "Sections" at bounding box center [588, 79] width 44 height 19
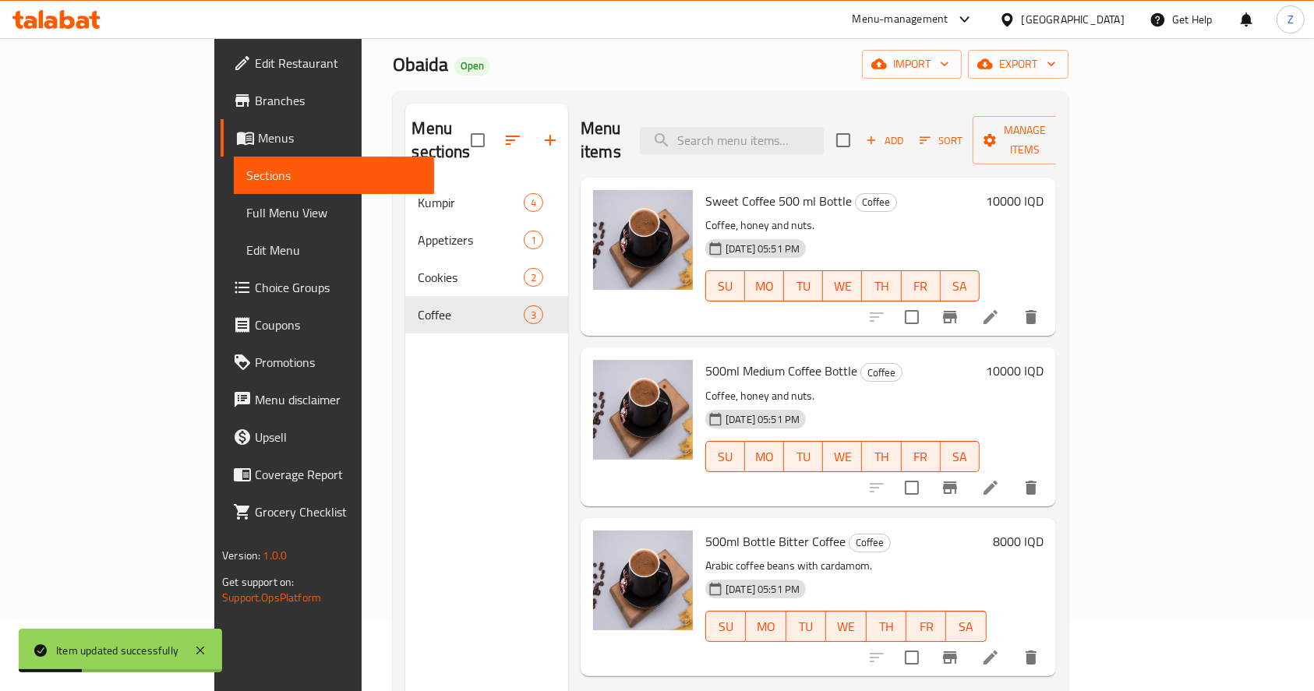
scroll to position [104, 0]
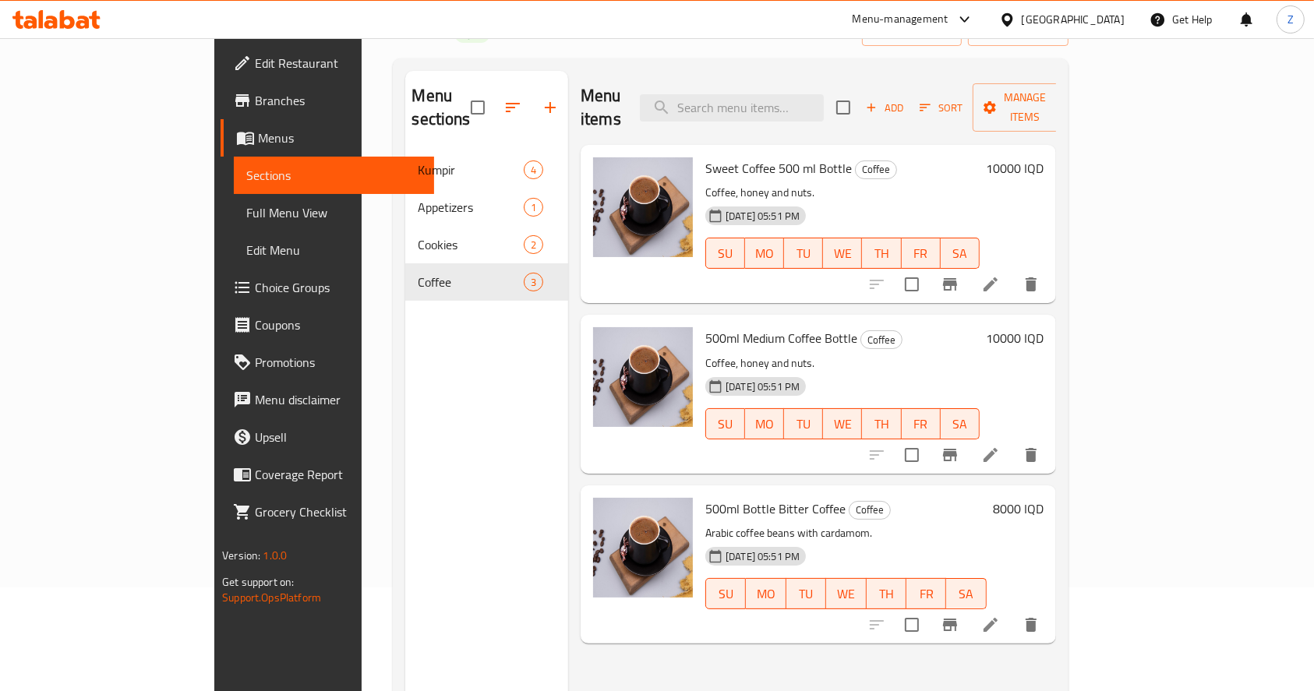
click at [735, 327] on span "500ml Medium Coffee Bottle" at bounding box center [781, 338] width 152 height 23
click at [1000, 446] on icon at bounding box center [990, 455] width 19 height 19
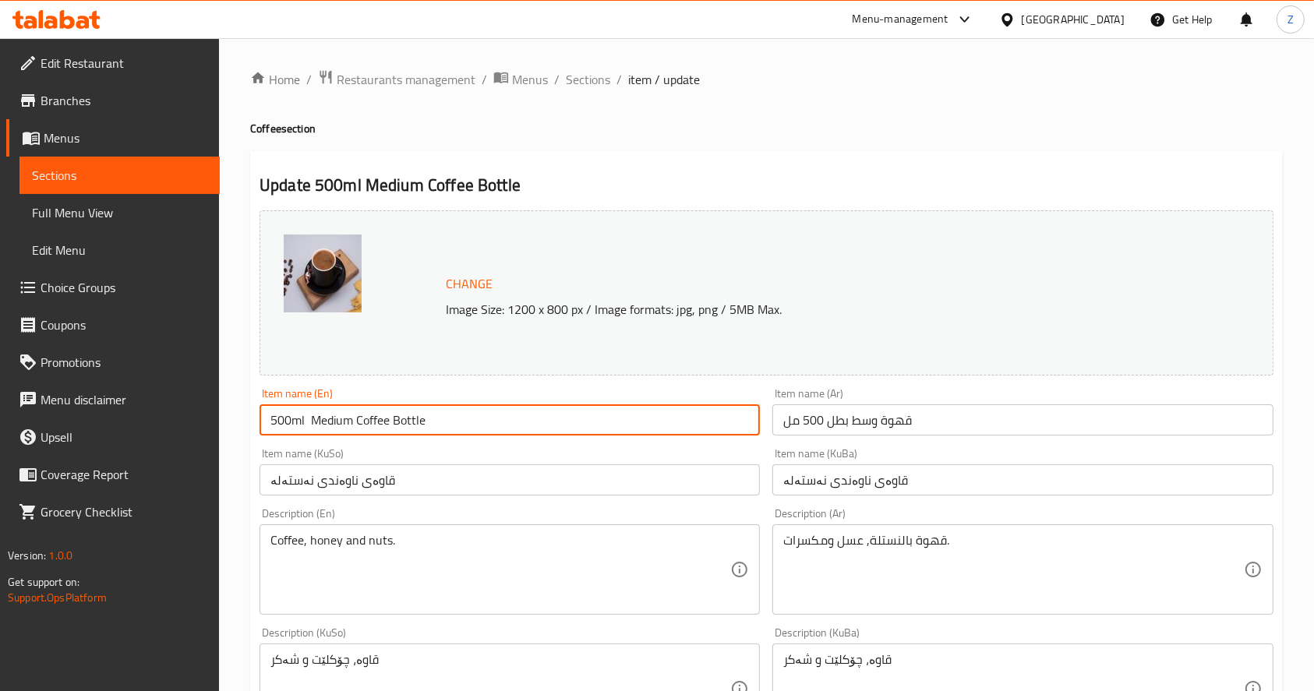
drag, startPoint x: 308, startPoint y: 422, endPoint x: 200, endPoint y: 428, distance: 107.7
click at [200, 428] on div "Edit Restaurant Branches Menus Sections Full Menu View Edit Menu Choice Groups …" at bounding box center [657, 670] width 1314 height 1265
click at [356, 426] on input "Medium Coffee Bottle" at bounding box center [509, 419] width 500 height 31
paste input "500ml"
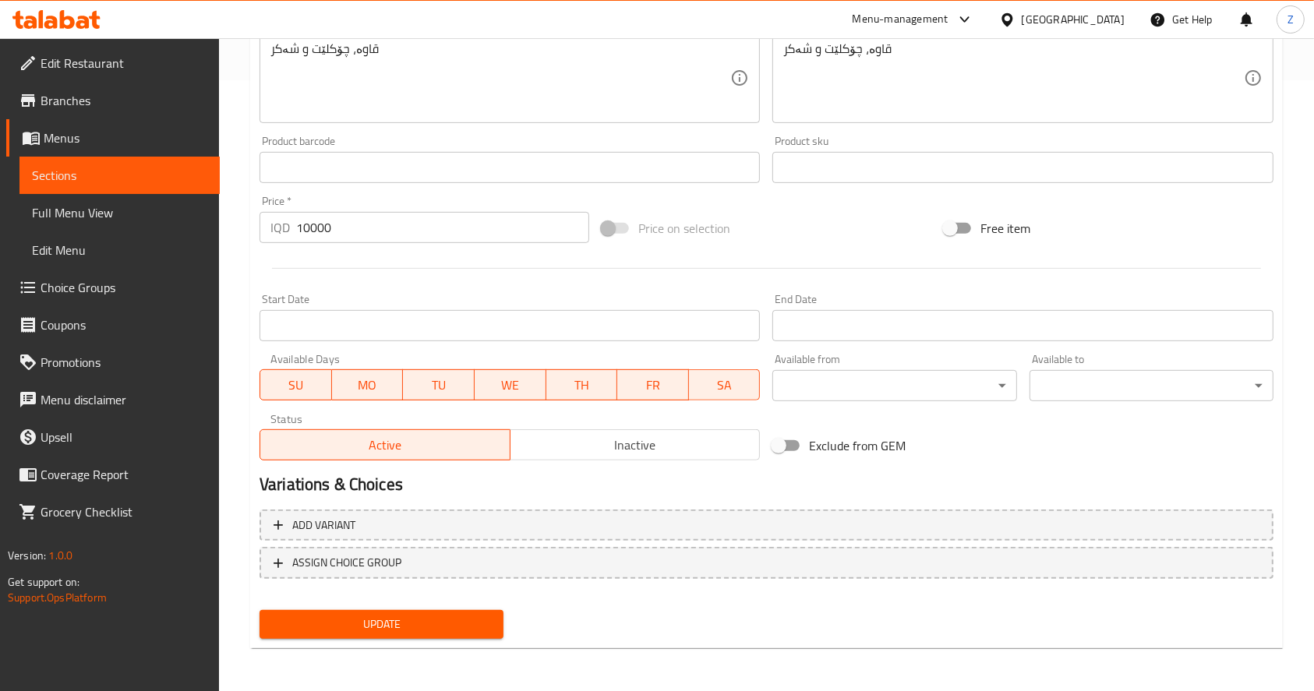
type input "Medium Coffee 500ml Bottle"
click at [455, 626] on span "Update" at bounding box center [381, 624] width 219 height 19
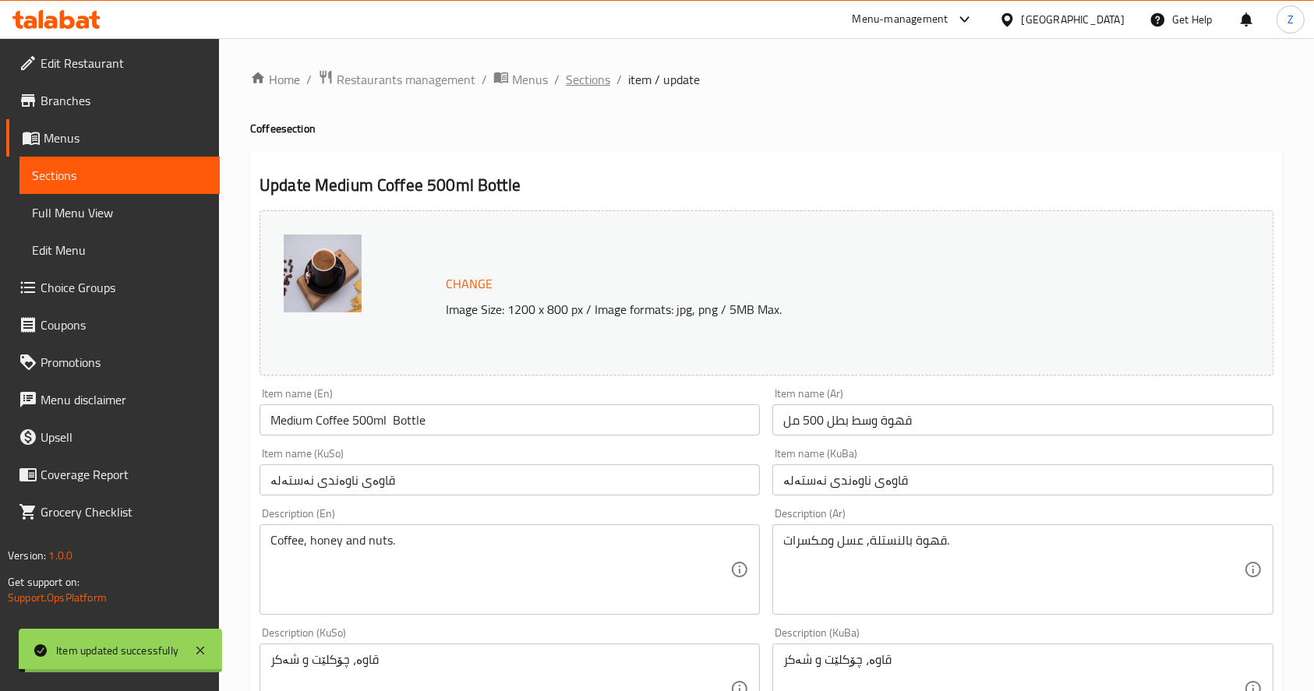
click at [584, 84] on span "Sections" at bounding box center [588, 79] width 44 height 19
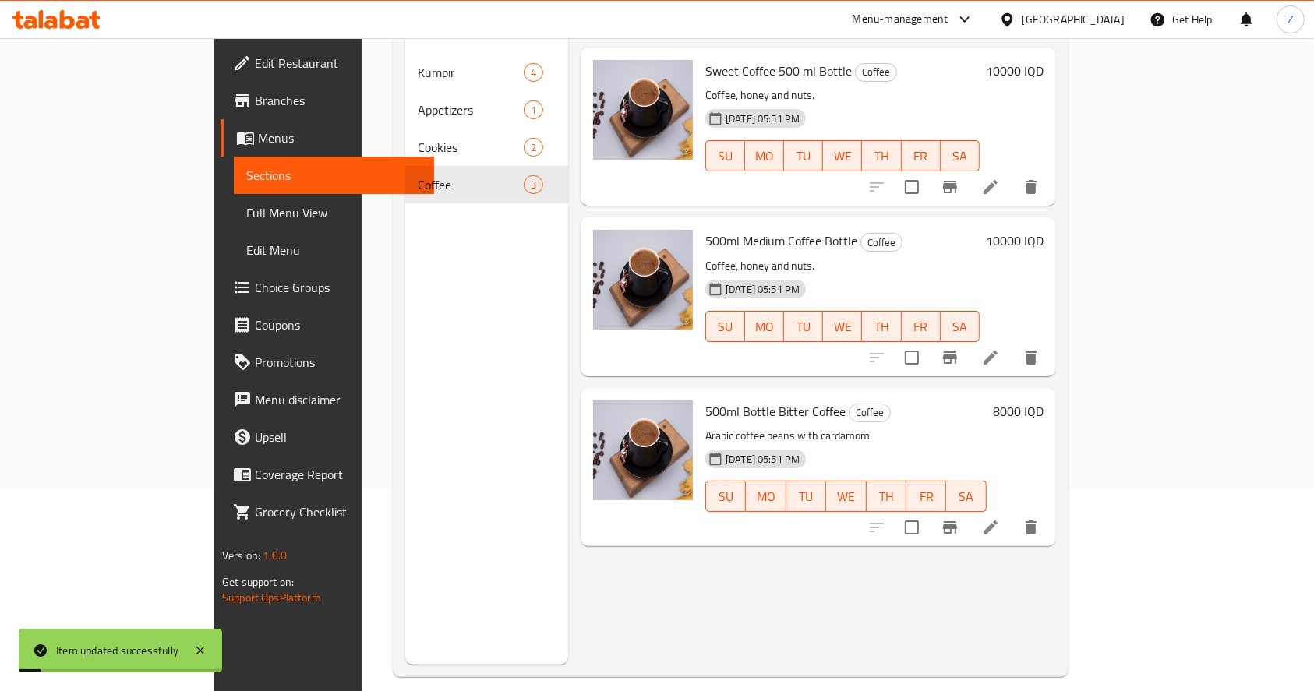
scroll to position [207, 0]
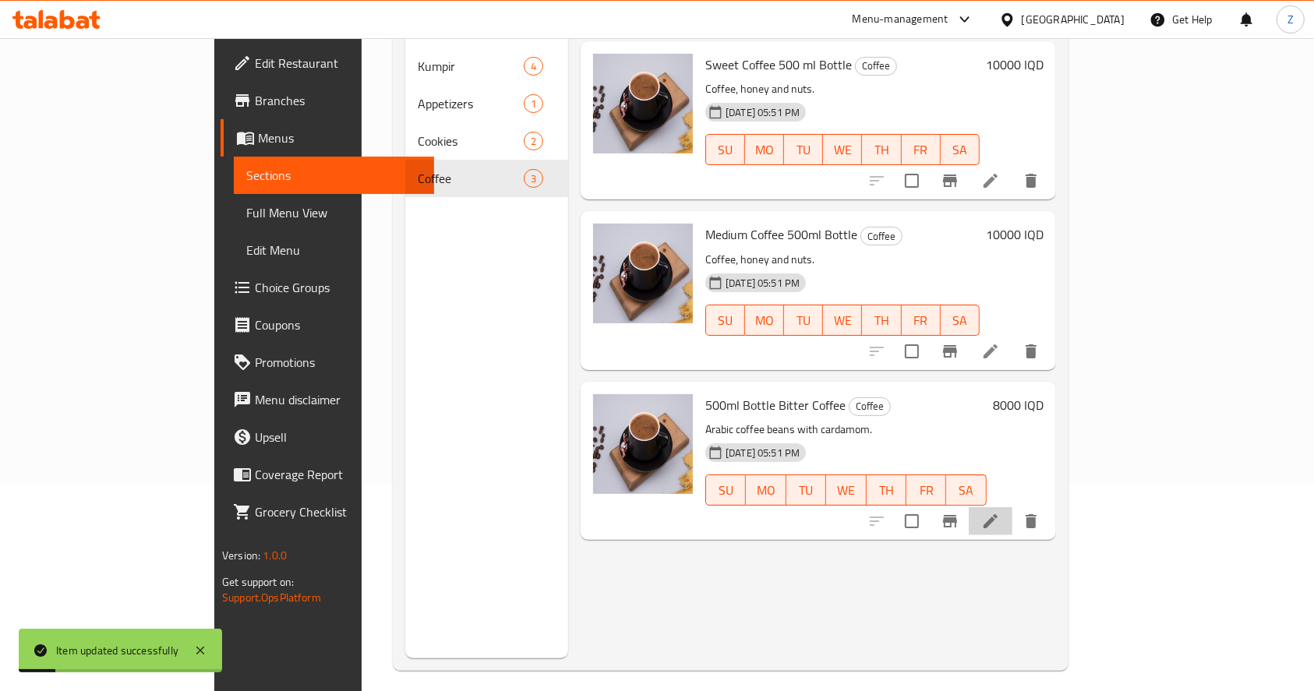
click at [1012, 507] on li at bounding box center [991, 521] width 44 height 28
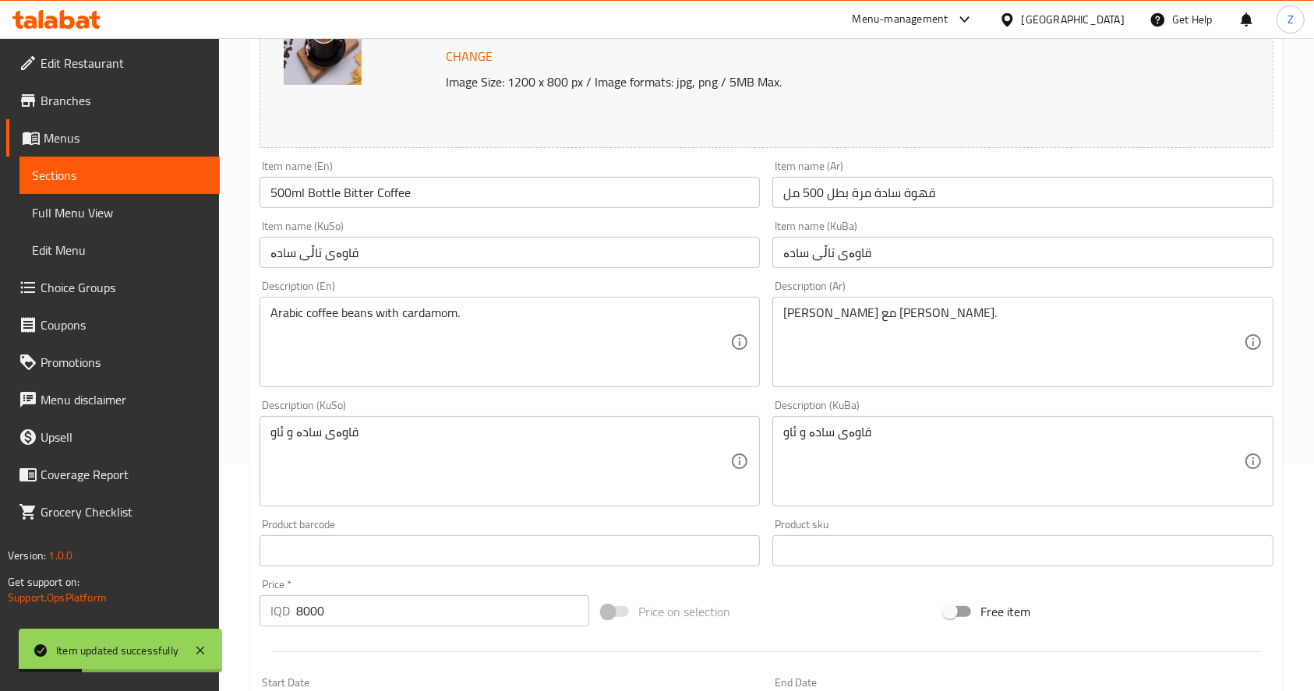
scroll to position [104, 0]
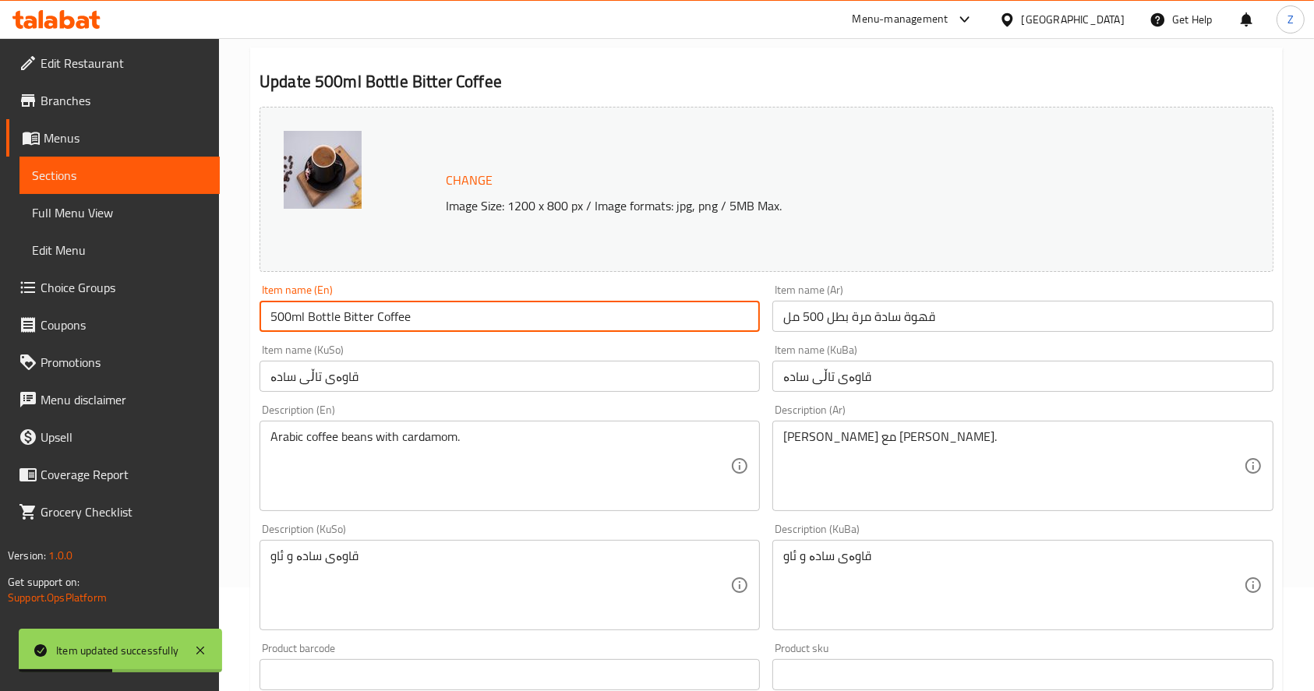
drag, startPoint x: 307, startPoint y: 319, endPoint x: 215, endPoint y: 327, distance: 92.4
click at [215, 327] on div "Edit Restaurant Branches Menus Sections Full Menu View Edit Menu Choice Groups …" at bounding box center [657, 567] width 1314 height 1265
drag, startPoint x: 305, startPoint y: 318, endPoint x: 201, endPoint y: 320, distance: 104.4
click at [201, 320] on div "Edit Restaurant Branches Menus Sections Full Menu View Edit Menu Choice Groups …" at bounding box center [657, 567] width 1314 height 1265
click at [417, 314] on input "Bottle Bitter Coffee" at bounding box center [509, 316] width 500 height 31
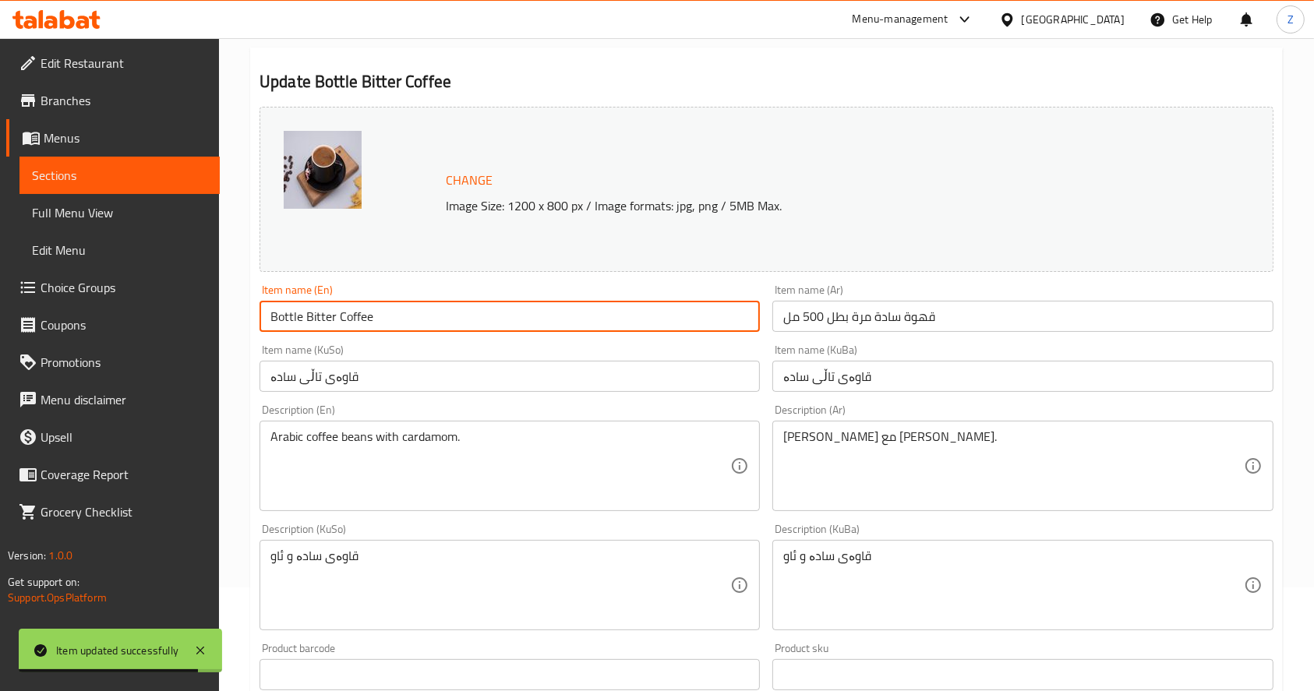
paste input "500ml"
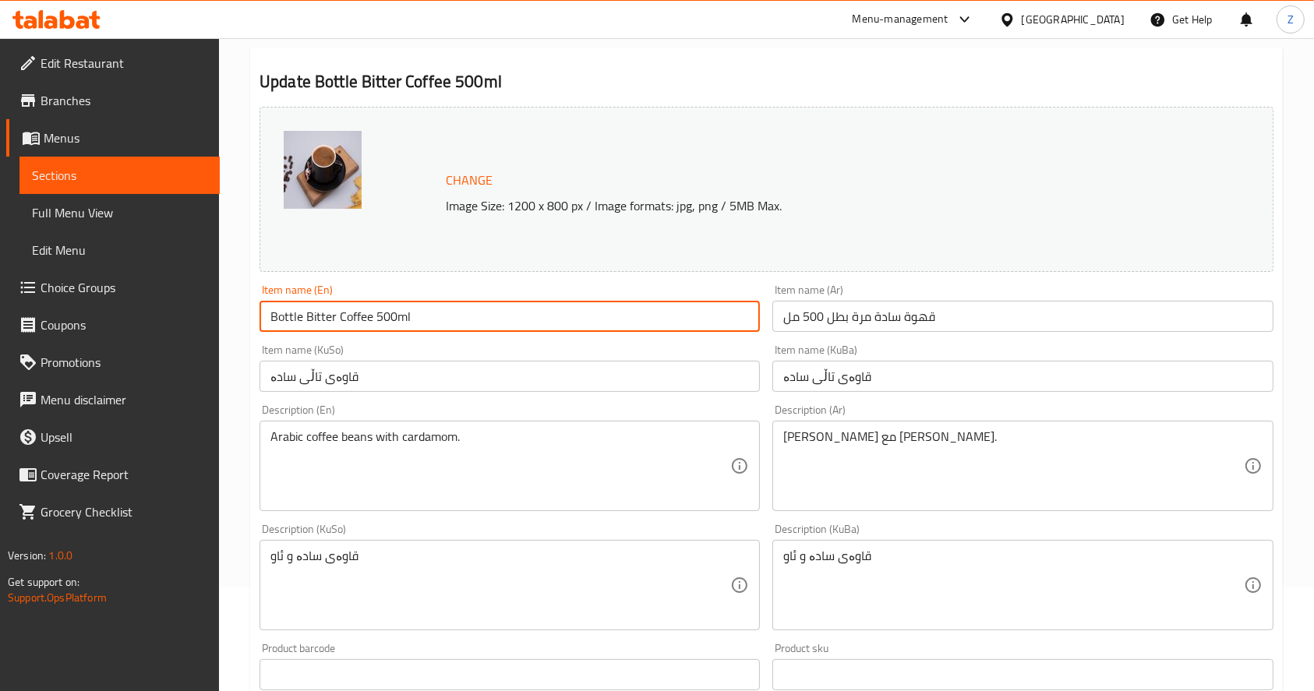
drag, startPoint x: 305, startPoint y: 319, endPoint x: 167, endPoint y: 329, distance: 138.3
click at [168, 329] on div "Edit Restaurant Branches Menus Sections Full Menu View Edit Menu Choice Groups …" at bounding box center [657, 567] width 1314 height 1265
click at [445, 315] on input "Bitter Coffee 500ml" at bounding box center [509, 316] width 500 height 31
paste input "Bottle"
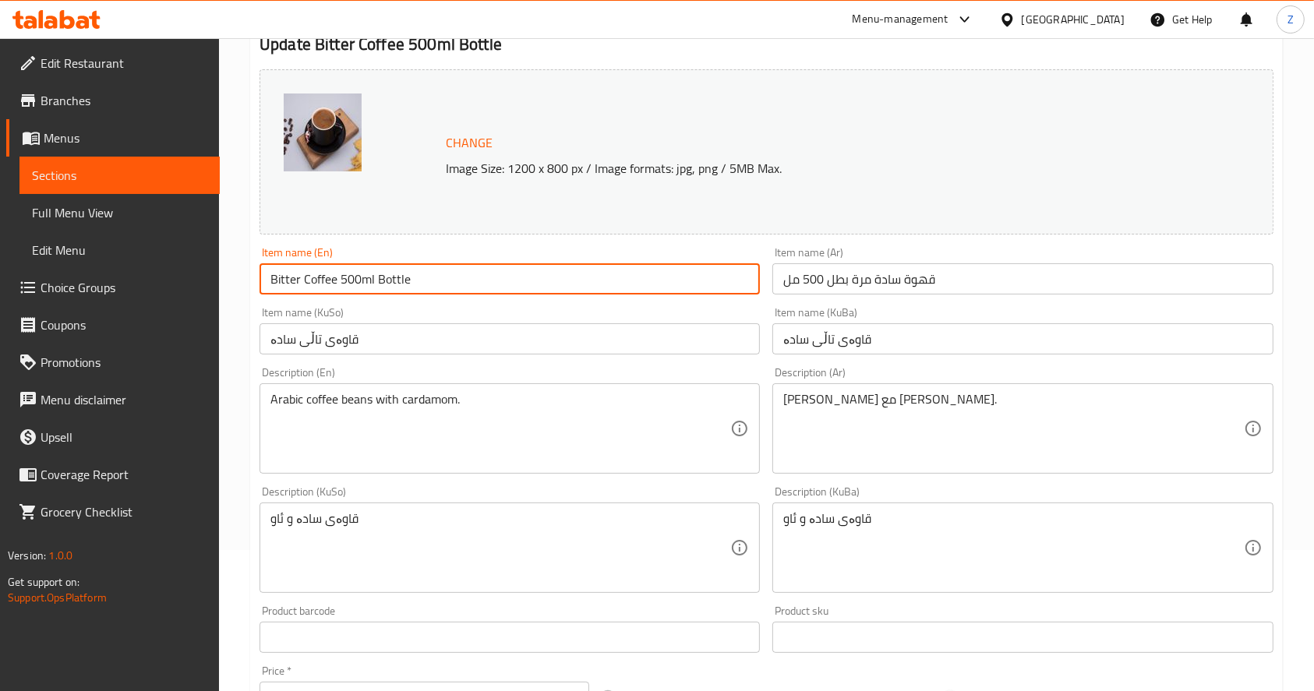
scroll to position [611, 0]
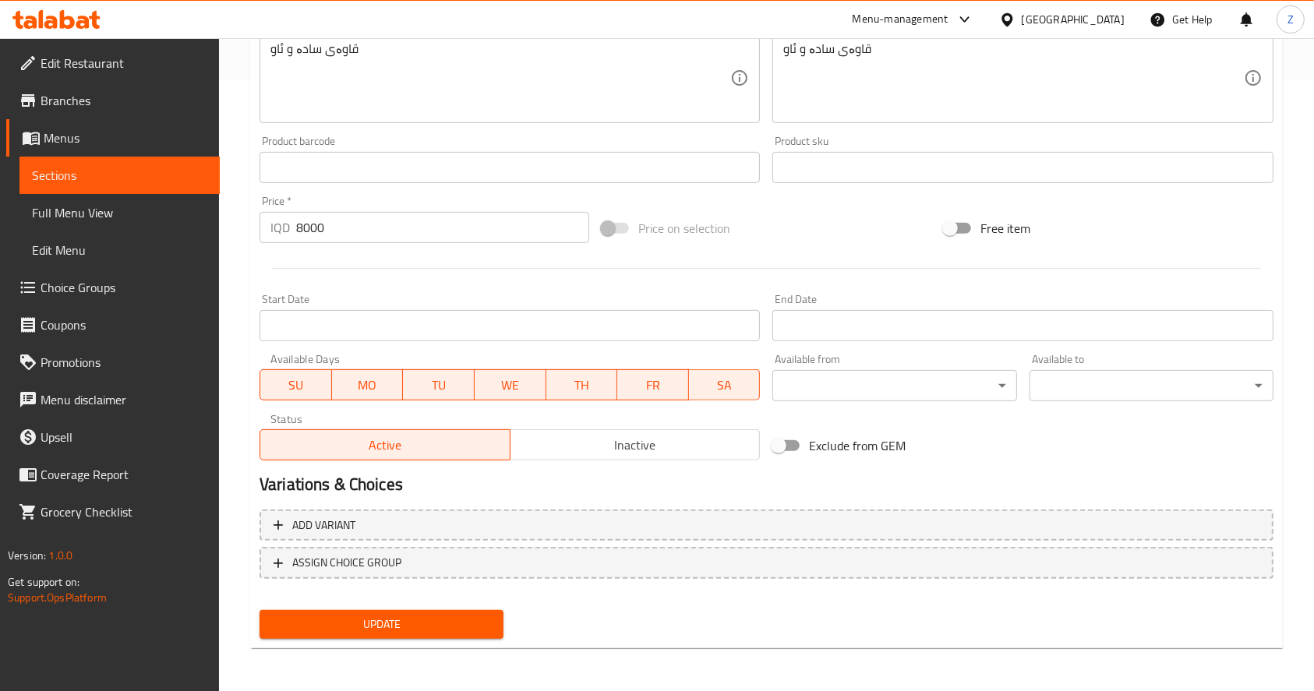
type input "Bitter Coffee 500ml Bottle"
drag, startPoint x: 442, startPoint y: 612, endPoint x: 439, endPoint y: 628, distance: 16.5
click at [442, 620] on button "Update" at bounding box center [381, 624] width 244 height 29
click at [439, 629] on div at bounding box center [657, 345] width 1314 height 691
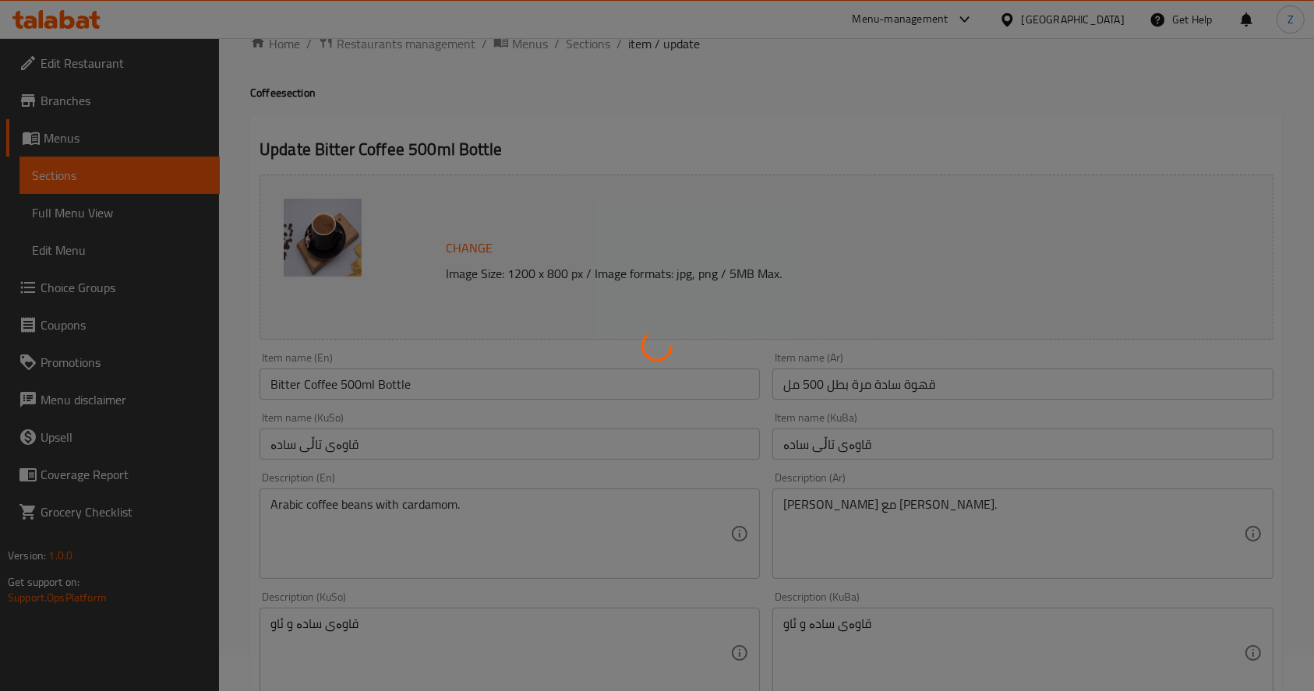
scroll to position [0, 0]
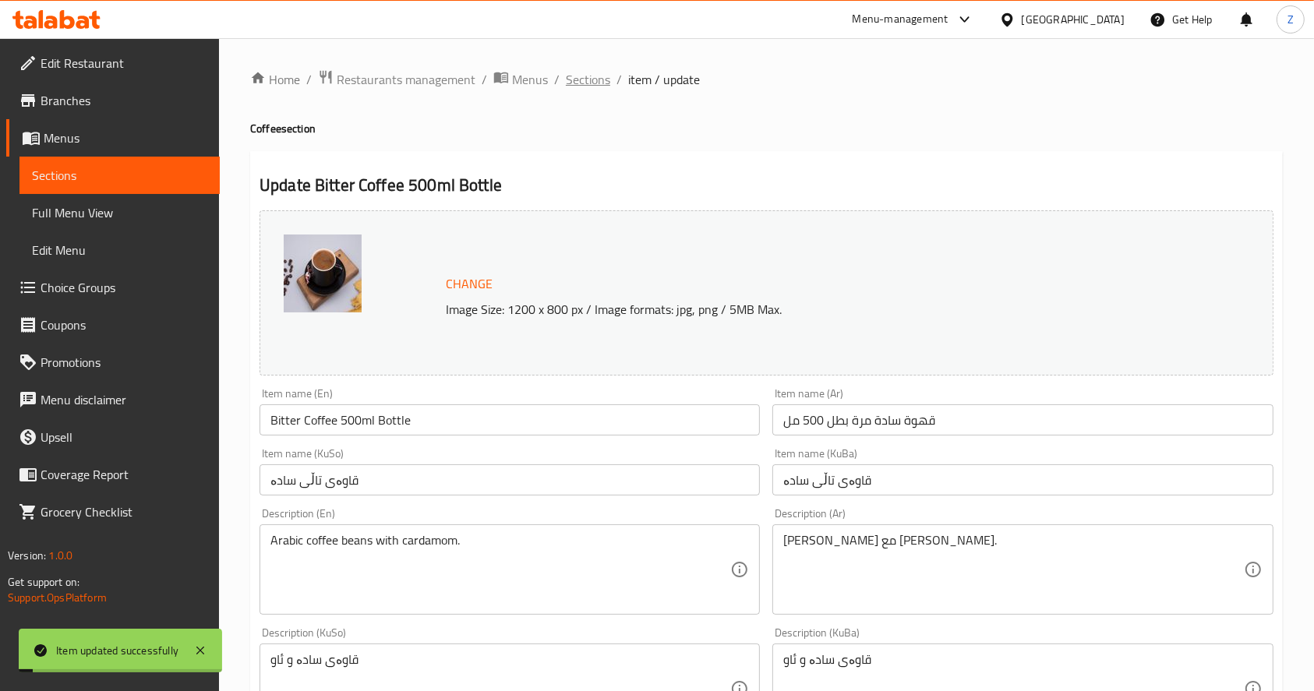
click at [579, 74] on span "Sections" at bounding box center [588, 79] width 44 height 19
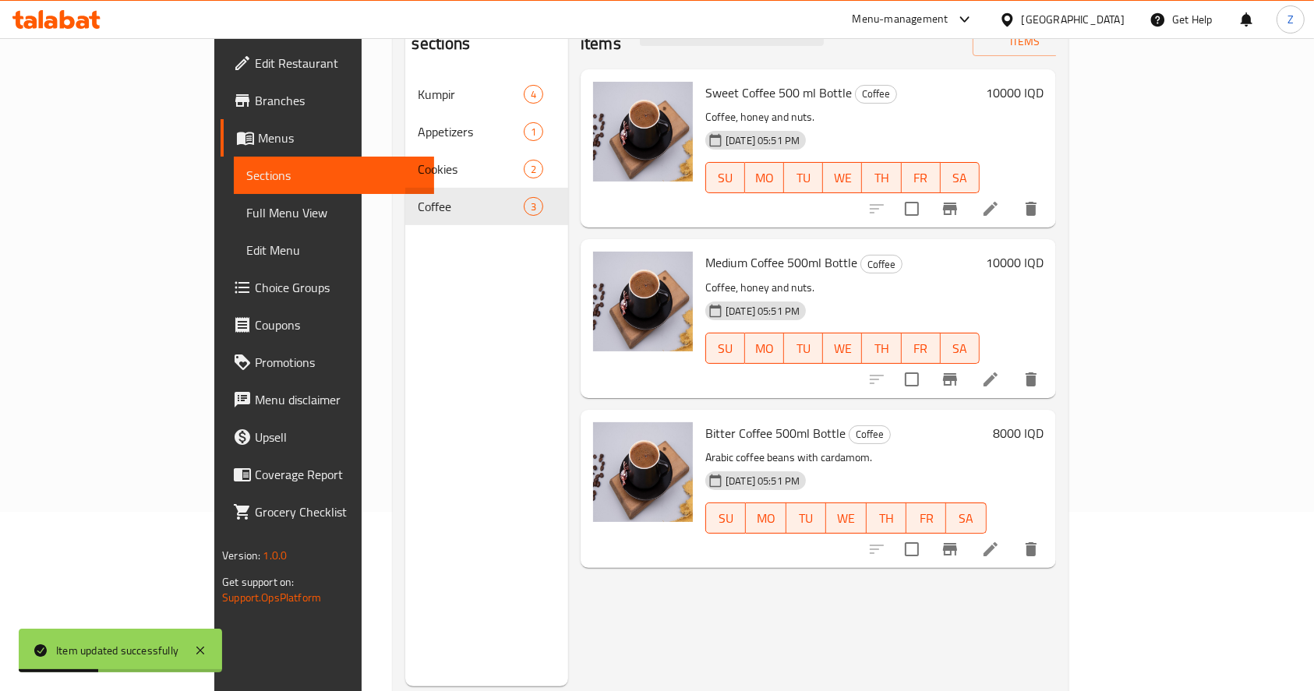
scroll to position [218, 0]
